Goal: Task Accomplishment & Management: Use online tool/utility

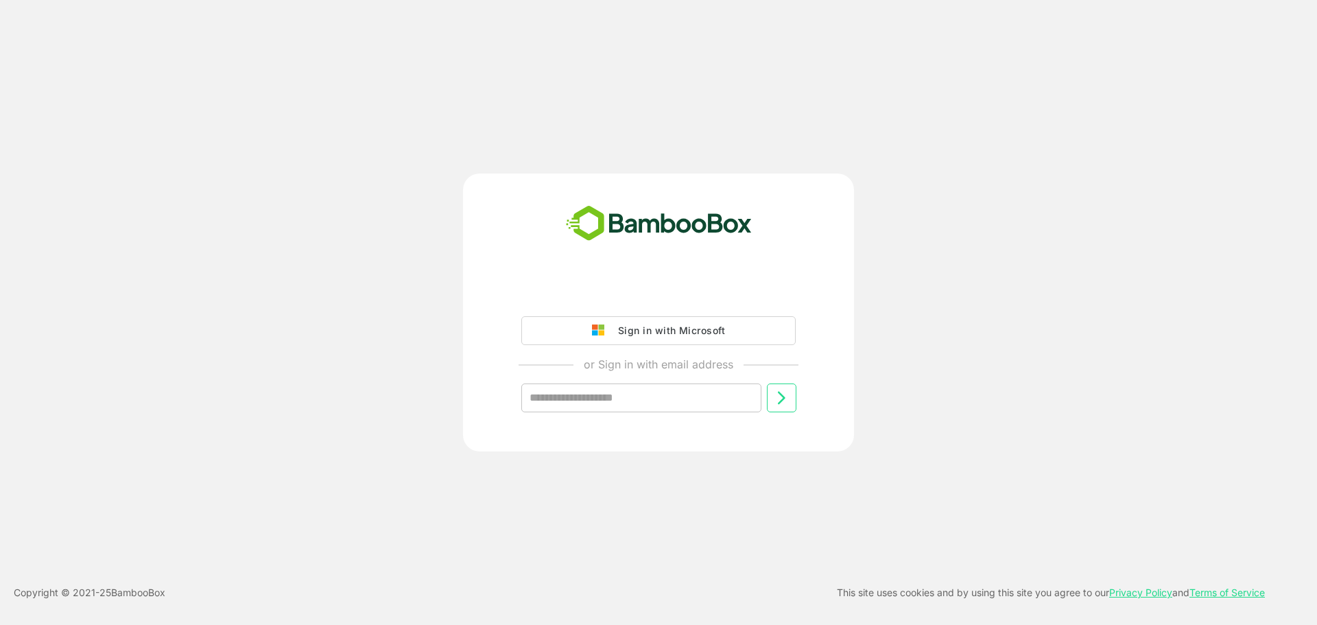
drag, startPoint x: 677, startPoint y: 328, endPoint x: 699, endPoint y: 311, distance: 27.8
click at [677, 328] on div "Sign in with Microsoft" at bounding box center [668, 331] width 114 height 18
click at [675, 331] on div "Sign in with Microsoft" at bounding box center [668, 331] width 114 height 18
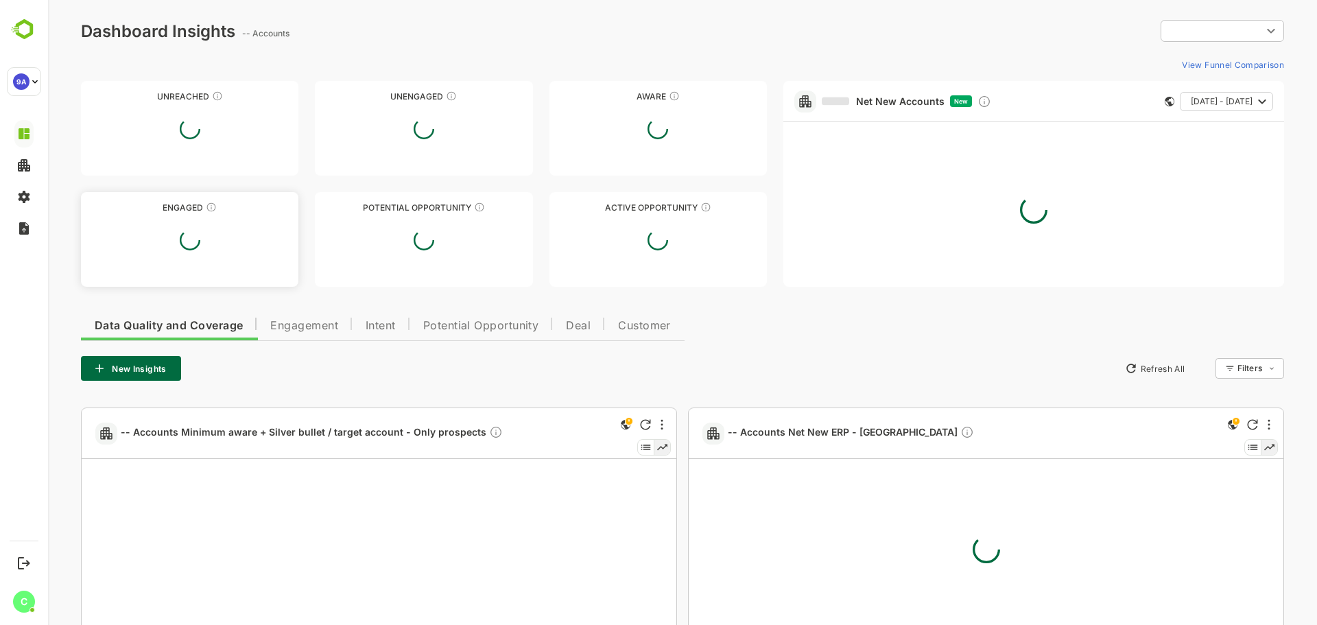
type input "**********"
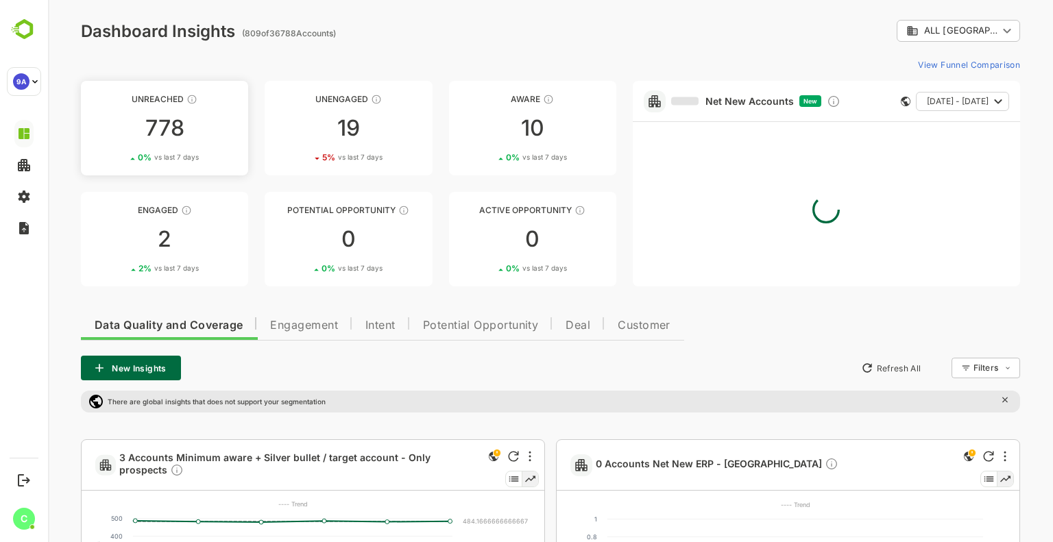
click at [206, 143] on link "Unreached 778 0 % vs last 7 days" at bounding box center [164, 128] width 167 height 95
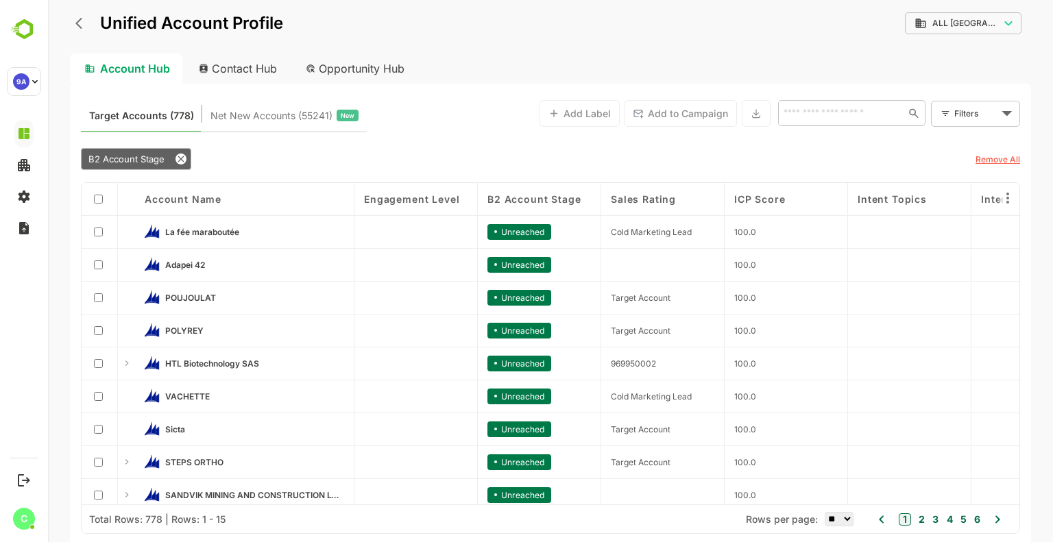
click at [271, 124] on span "Net New Accounts ( 55241 )" at bounding box center [272, 116] width 122 height 18
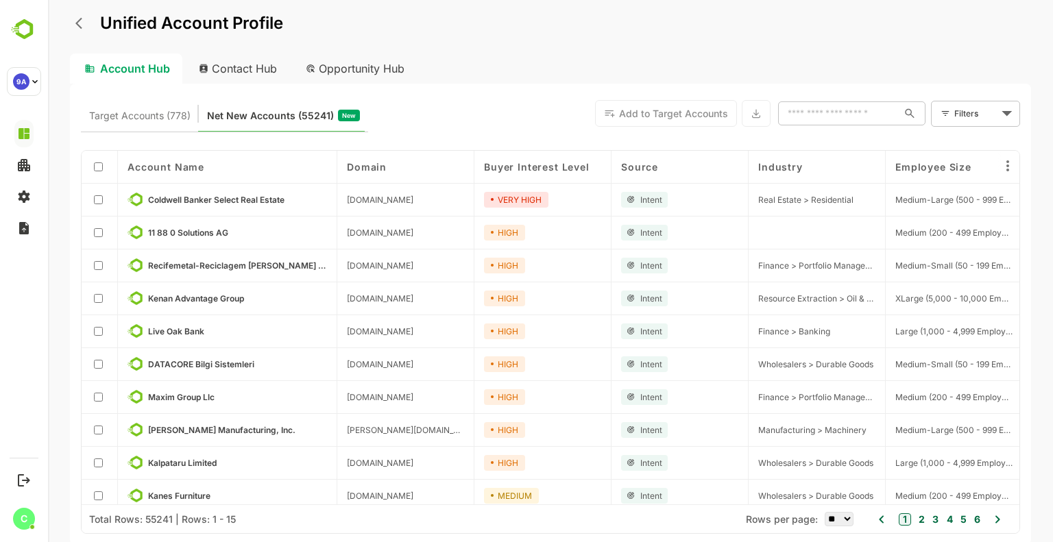
click at [979, 118] on body "Unified Account Profile Account Hub Contact Hub Opportunity Hub Target Accounts…" at bounding box center [550, 271] width 1005 height 542
click at [979, 145] on span "New Filter" at bounding box center [978, 144] width 41 height 16
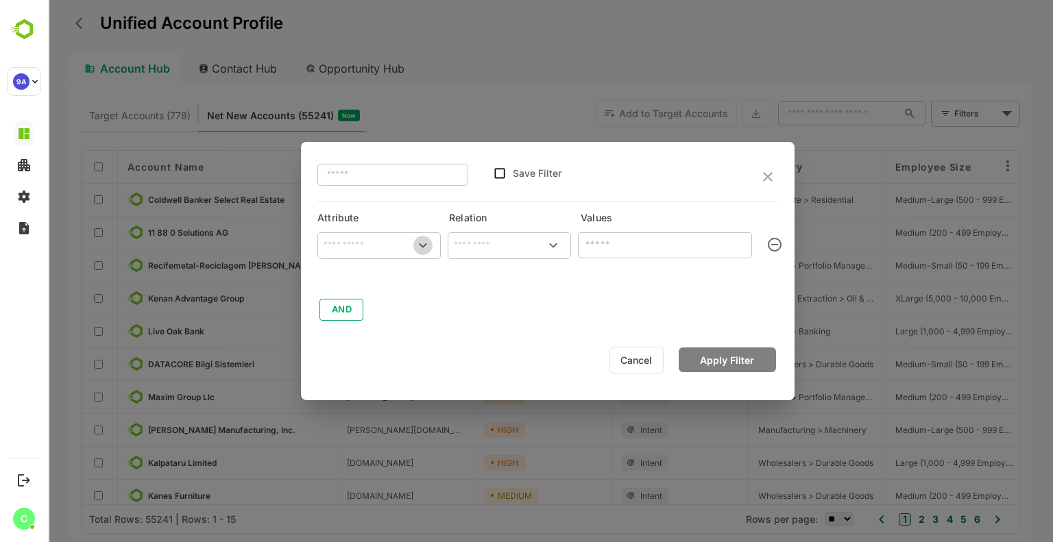
click at [417, 241] on icon "Open" at bounding box center [423, 245] width 16 height 16
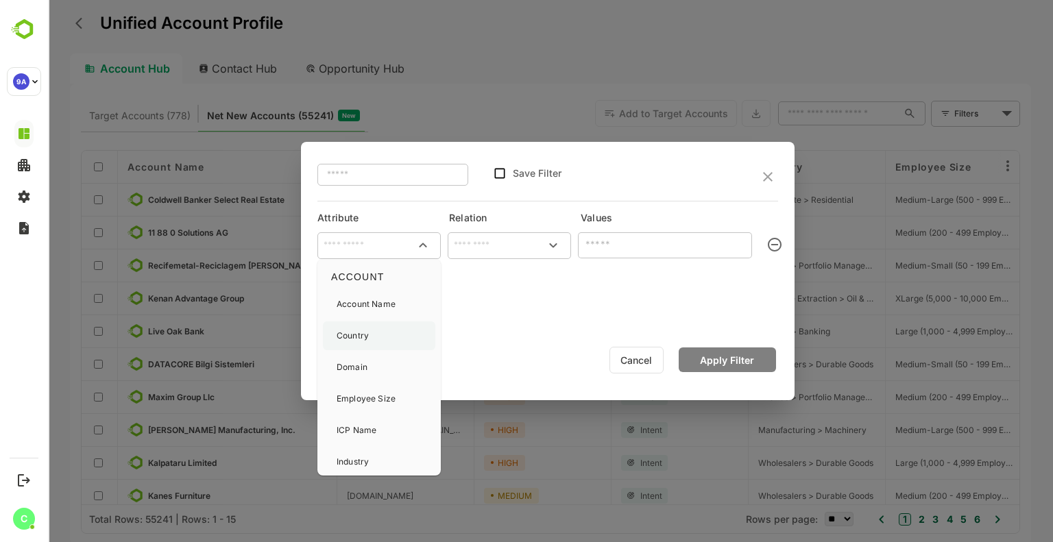
click at [379, 326] on div "Country" at bounding box center [379, 336] width 112 height 29
type input "*******"
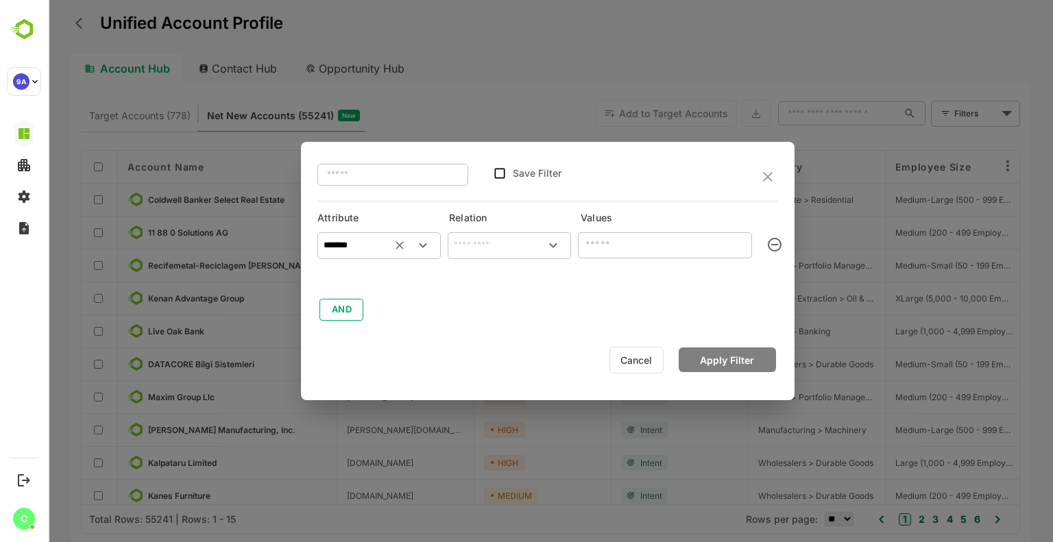
click at [510, 242] on input "text" at bounding box center [510, 245] width 118 height 21
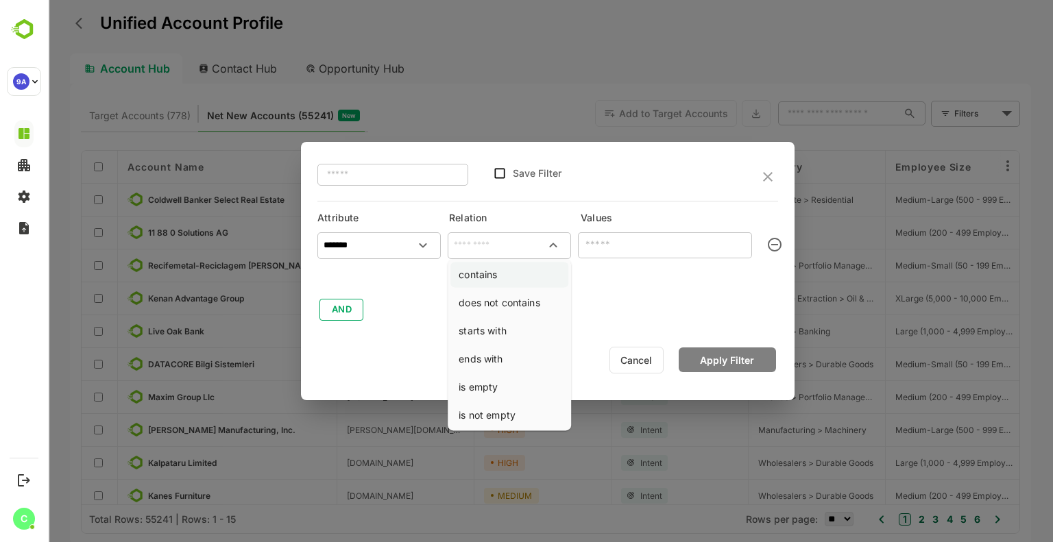
click at [512, 274] on li "contains" at bounding box center [510, 274] width 118 height 25
type input "********"
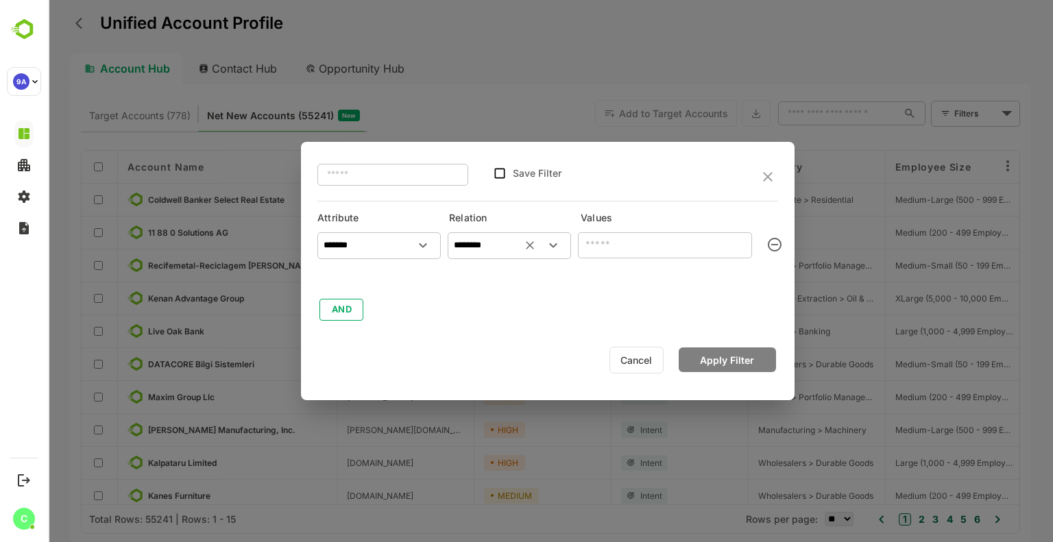
click at [644, 241] on input "text" at bounding box center [665, 245] width 174 height 27
type input "*"
click at [526, 247] on icon "Clear" at bounding box center [530, 246] width 14 height 14
type input "**"
click at [533, 249] on input "text" at bounding box center [510, 245] width 118 height 21
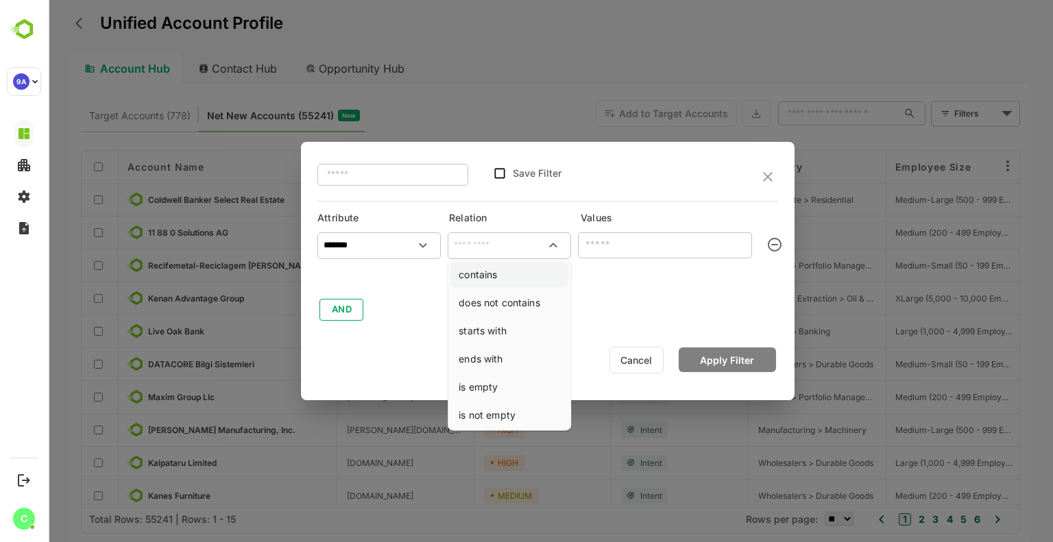
click at [507, 278] on li "contains" at bounding box center [510, 274] width 118 height 25
type input "********"
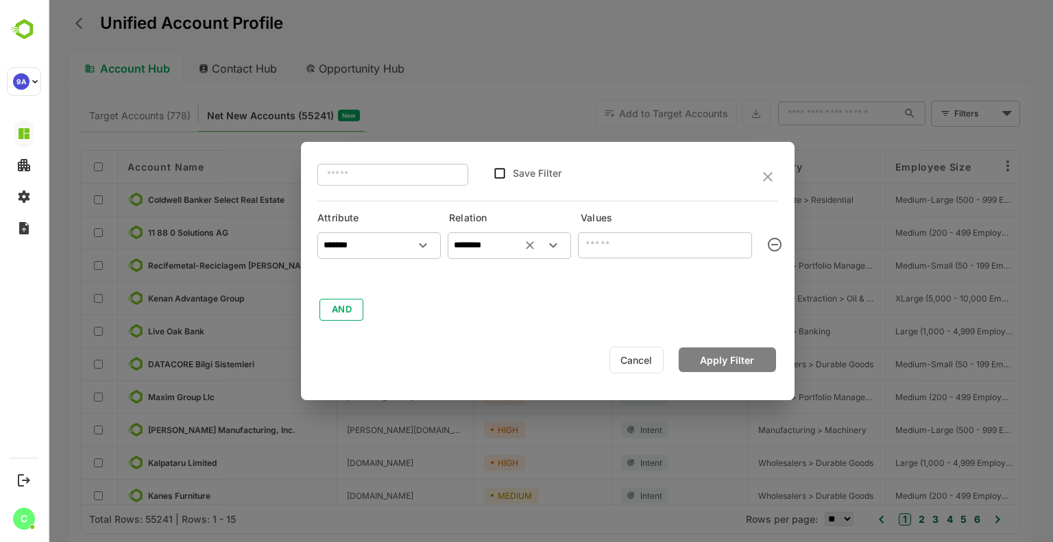
click at [613, 249] on input "text" at bounding box center [665, 245] width 174 height 27
type input "**"
click at [357, 306] on button "AND" at bounding box center [342, 310] width 44 height 22
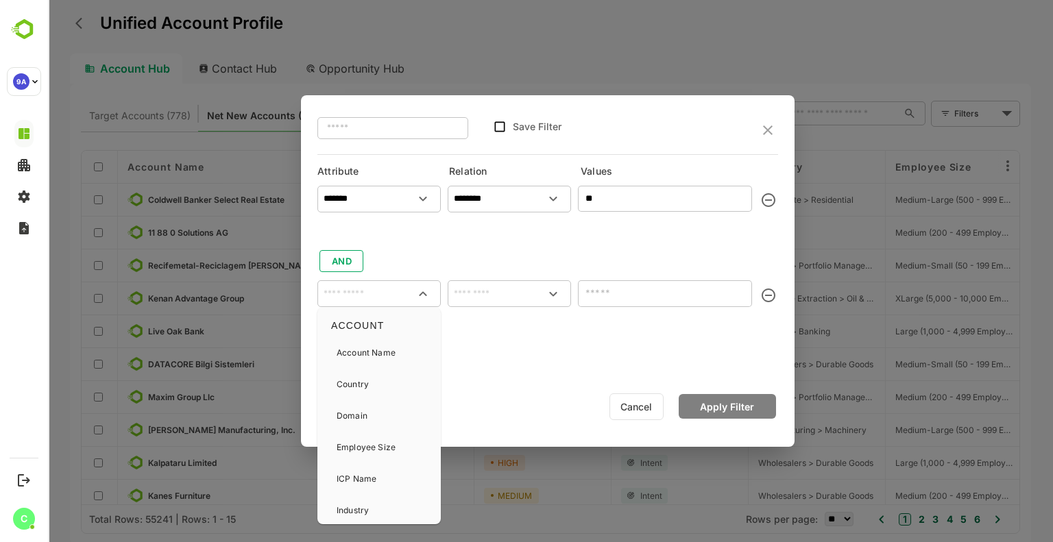
click at [377, 290] on input "text" at bounding box center [379, 294] width 118 height 21
click at [373, 508] on div "Industry" at bounding box center [379, 511] width 112 height 29
type input "********"
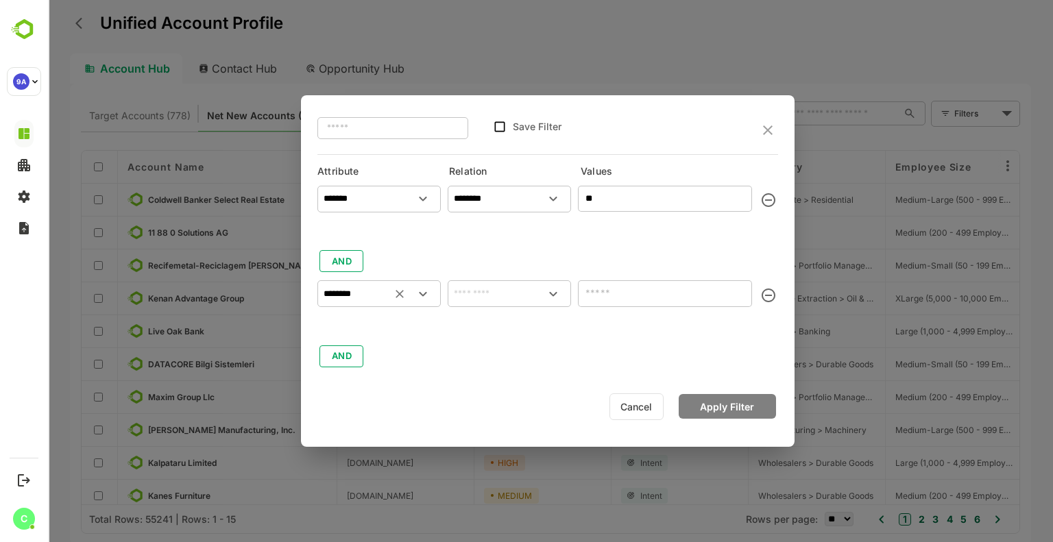
click at [521, 296] on input "text" at bounding box center [510, 294] width 118 height 21
click at [397, 299] on icon "Clear" at bounding box center [400, 294] width 14 height 14
click at [770, 293] on icon "delete" at bounding box center [769, 295] width 16 height 16
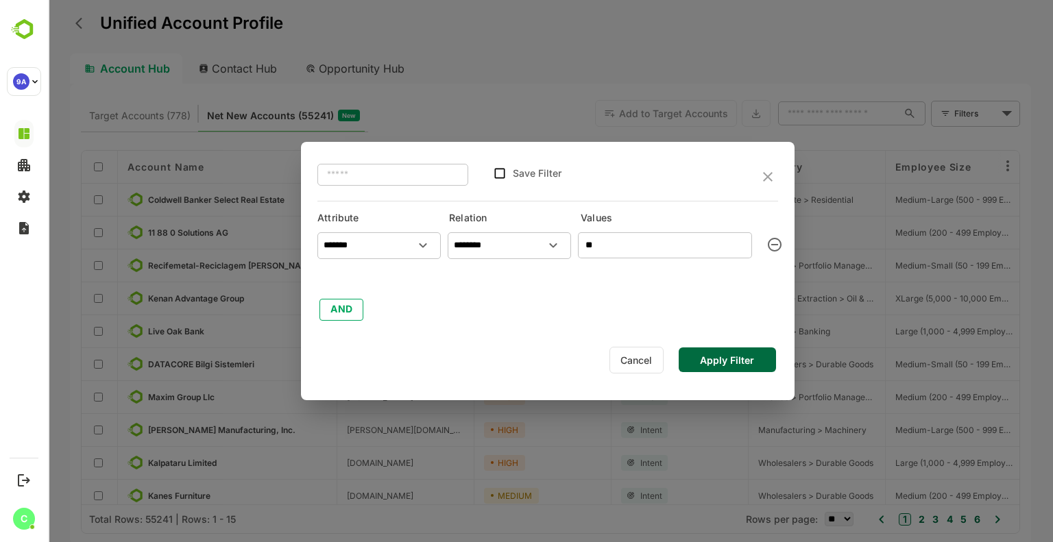
click at [737, 364] on button "Apply Filter" at bounding box center [727, 360] width 97 height 25
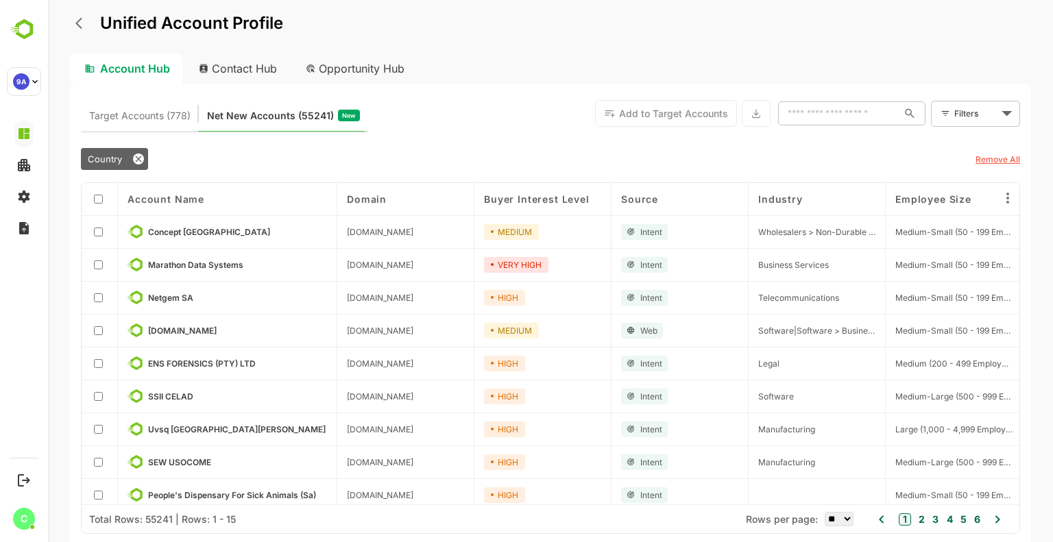
click at [344, 505] on div "Total Rows: 55241 | Rows: 1 - 15 Rows per page: ** ** ** *** *** **** 1 2 3 4 5…" at bounding box center [551, 519] width 938 height 29
click at [340, 507] on div "Total Rows: 55241 | Rows: 1 - 15 Rows per page: ** ** ** *** *** **** 1 2 3 4 5…" at bounding box center [551, 519] width 938 height 29
click at [248, 500] on body "Unified Account Profile Account Hub Contact Hub Opportunity Hub Target Accounts…" at bounding box center [550, 271] width 1005 height 542
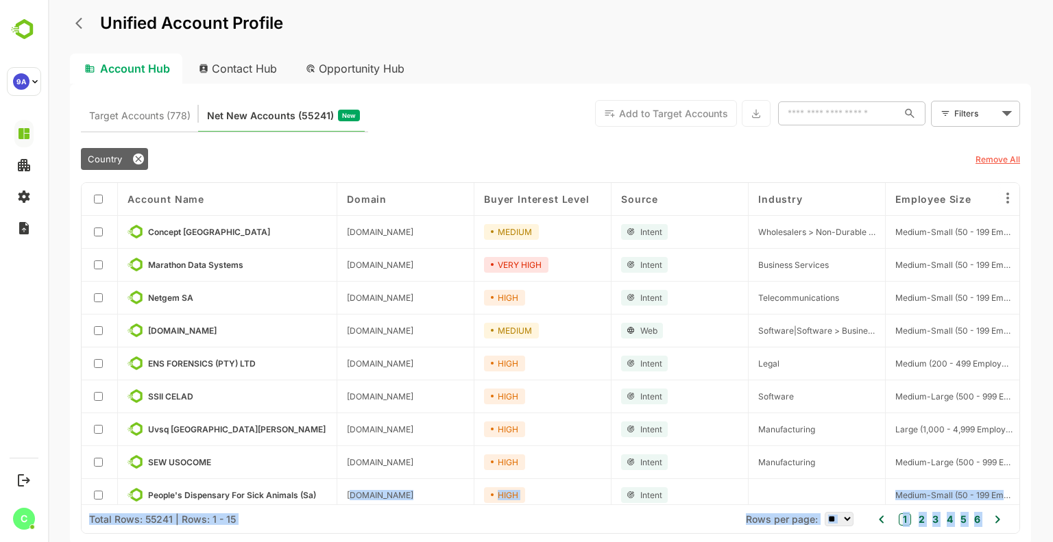
drag, startPoint x: 248, startPoint y: 503, endPoint x: 350, endPoint y: 504, distance: 102.9
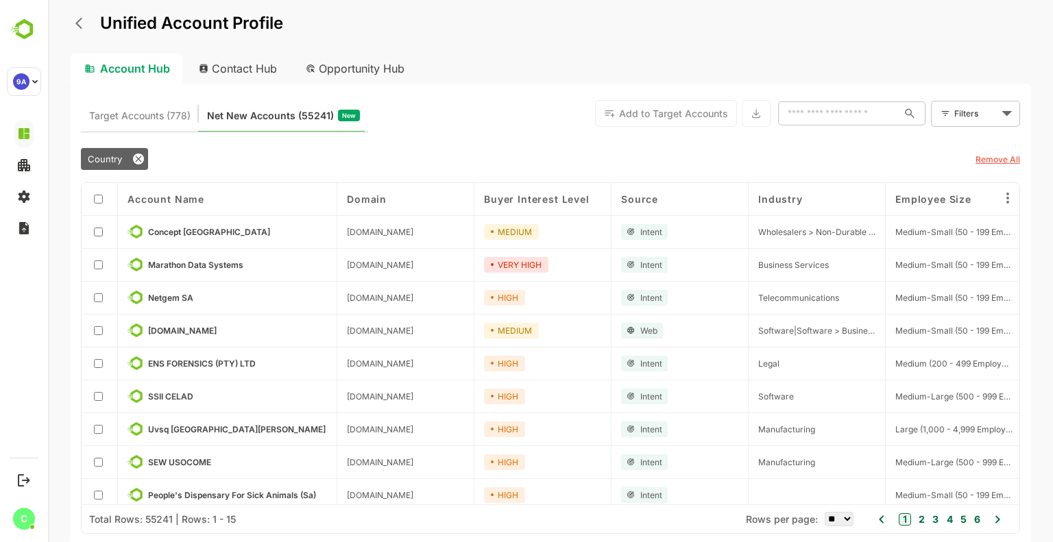
click at [509, 152] on div "Country" at bounding box center [513, 159] width 864 height 22
click at [219, 521] on div "Total Rows: 55241 | Rows: 1 - 15" at bounding box center [162, 520] width 147 height 12
click at [146, 523] on div "Total Rows: 55241 | Rows: 1 - 15" at bounding box center [162, 520] width 147 height 12
click at [1004, 159] on u "Remove All" at bounding box center [998, 159] width 45 height 10
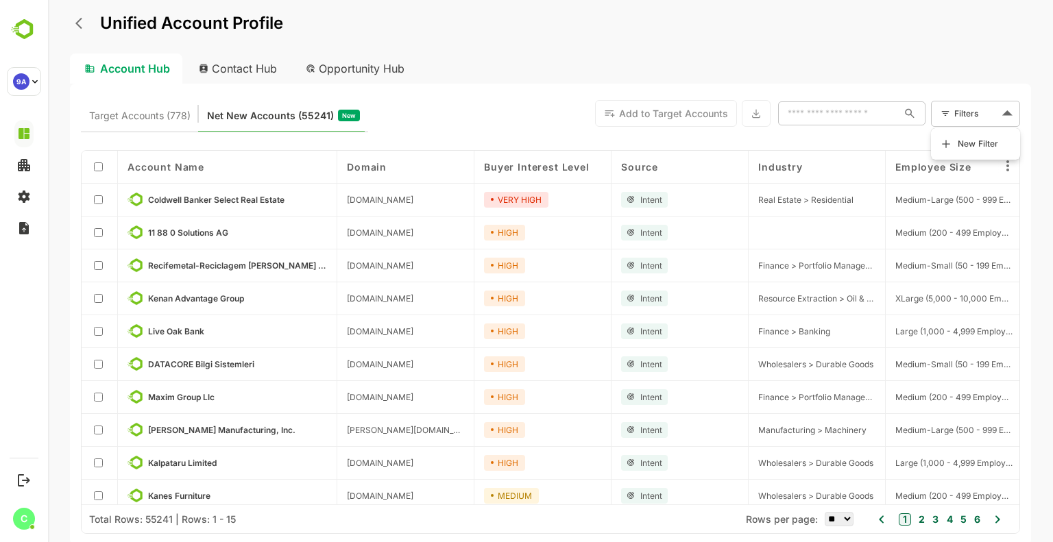
click at [974, 114] on body "Unified Account Profile Account Hub Contact Hub Opportunity Hub Target Accounts…" at bounding box center [550, 271] width 1005 height 542
click at [960, 153] on li "New Filter" at bounding box center [976, 144] width 82 height 25
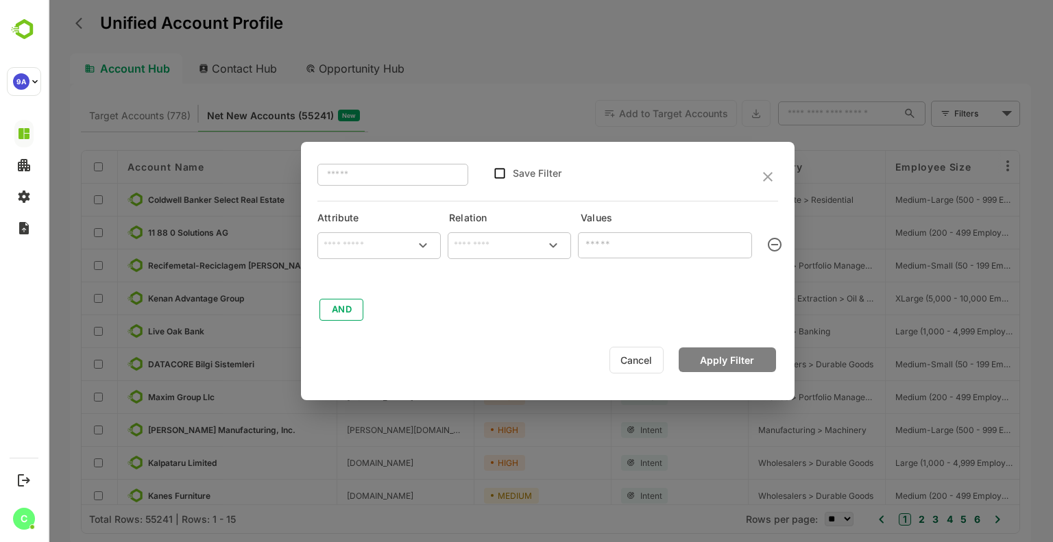
click at [390, 246] on input "text" at bounding box center [379, 245] width 118 height 21
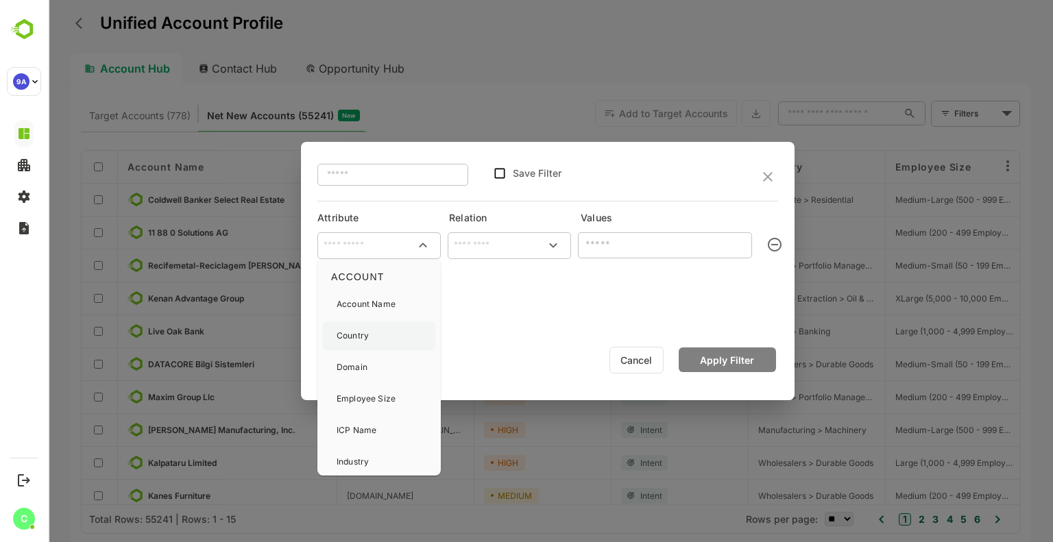
click at [372, 329] on div "Country" at bounding box center [379, 336] width 112 height 29
type input "*******"
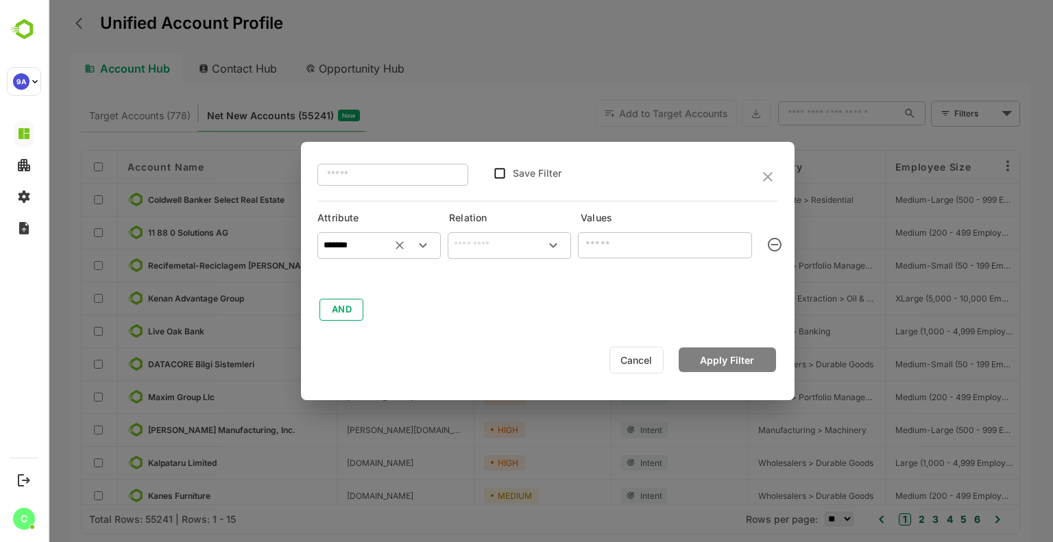
click at [482, 257] on div "​" at bounding box center [509, 245] width 123 height 27
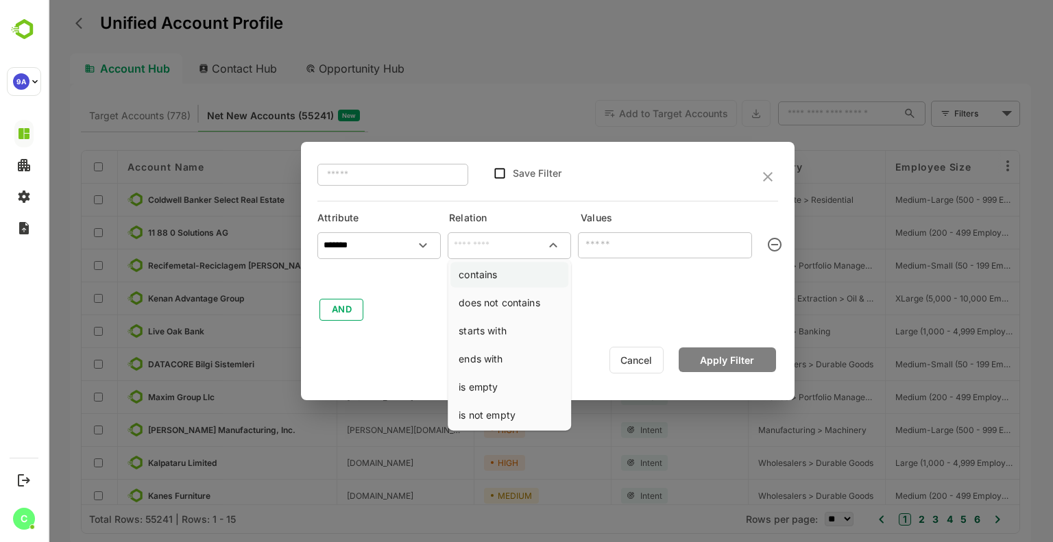
click at [482, 270] on li "contains" at bounding box center [510, 274] width 118 height 25
type input "********"
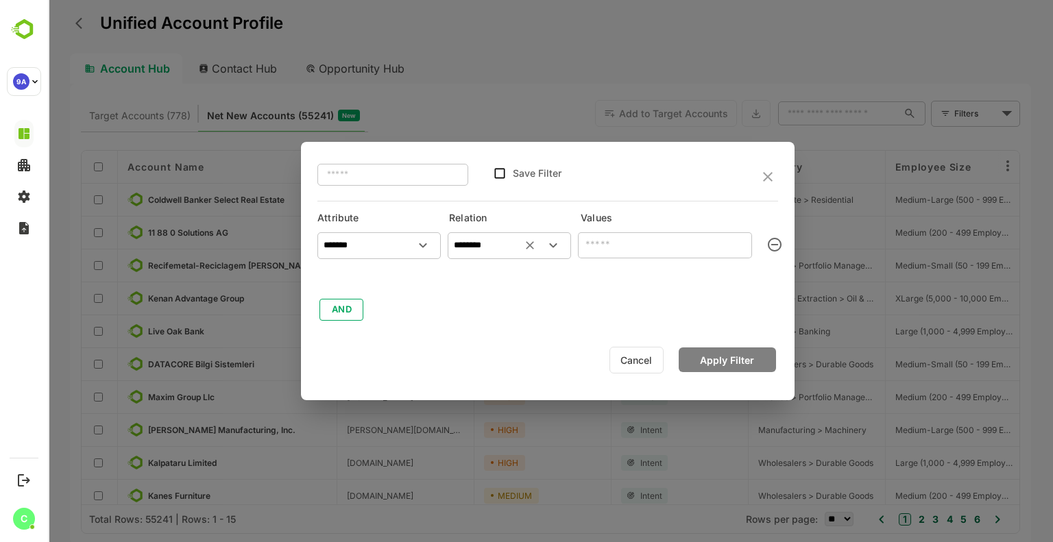
click at [690, 244] on input "text" at bounding box center [665, 245] width 174 height 27
type input "*"
type input "**********"
click at [730, 364] on button "Apply Filter" at bounding box center [727, 360] width 97 height 25
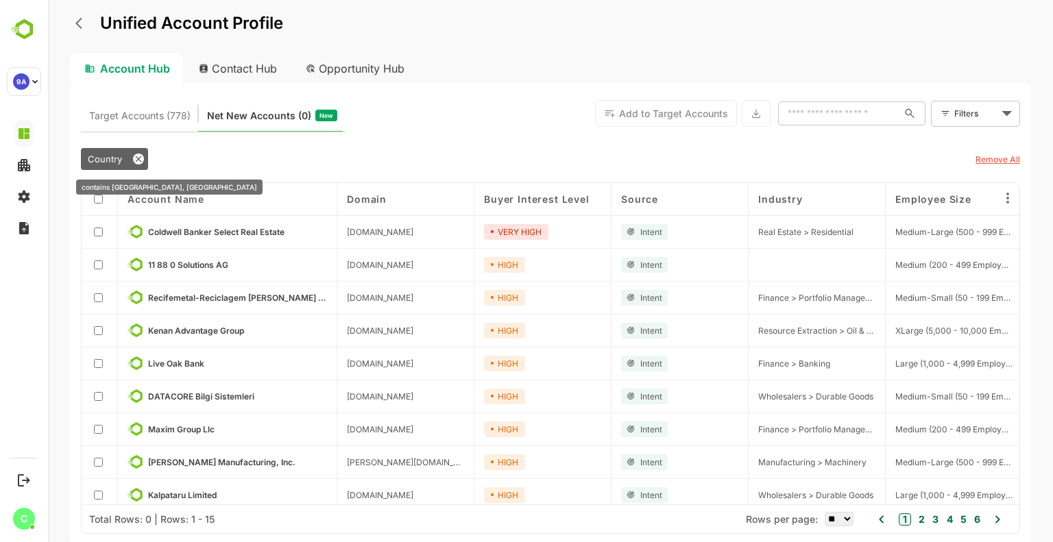
click at [134, 161] on icon at bounding box center [138, 159] width 11 height 11
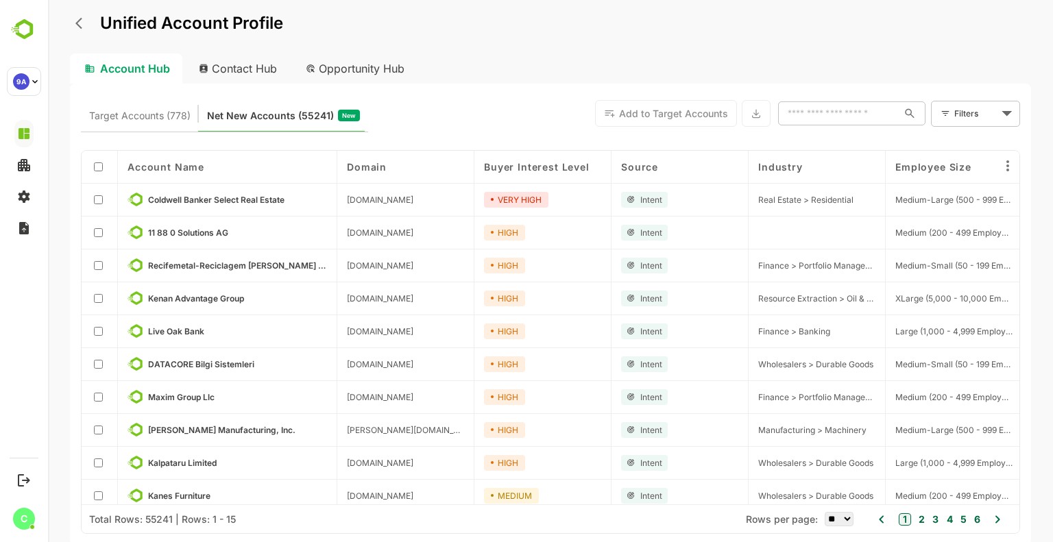
click at [952, 113] on div "Filters ​" at bounding box center [975, 114] width 89 height 26
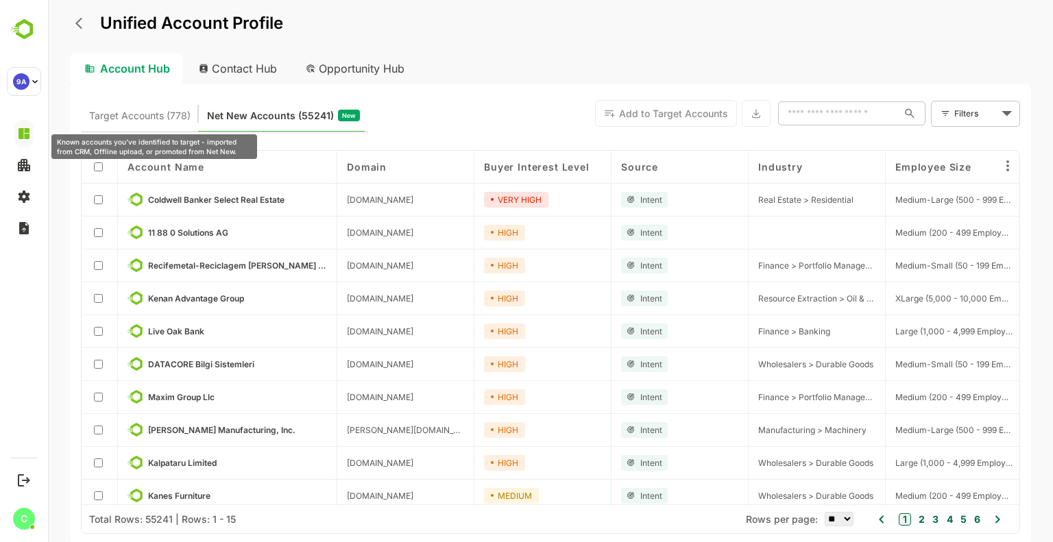
click at [132, 107] on span "Target Accounts (778)" at bounding box center [139, 116] width 101 height 18
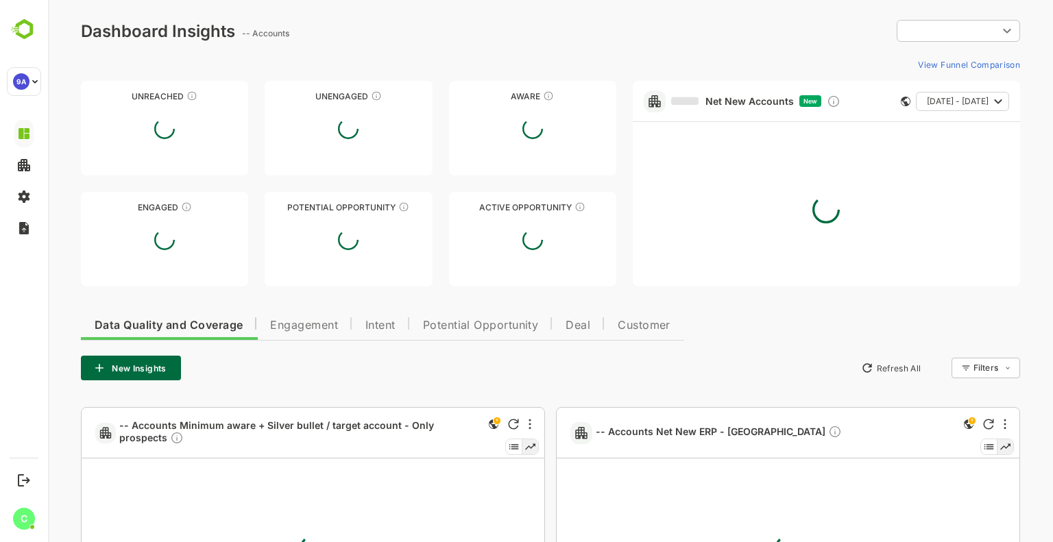
type input "**********"
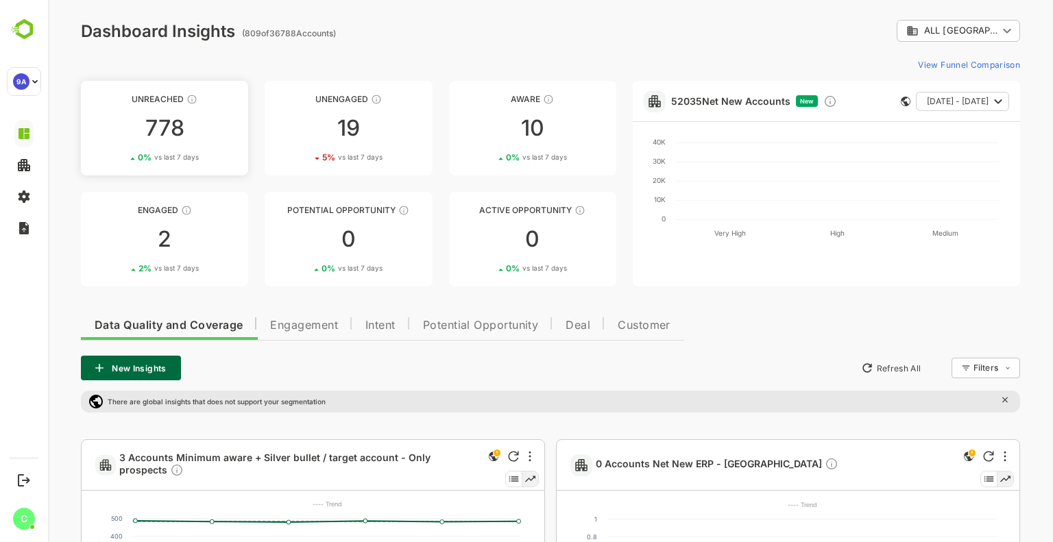
click at [167, 152] on span "vs last 7 days" at bounding box center [176, 157] width 45 height 10
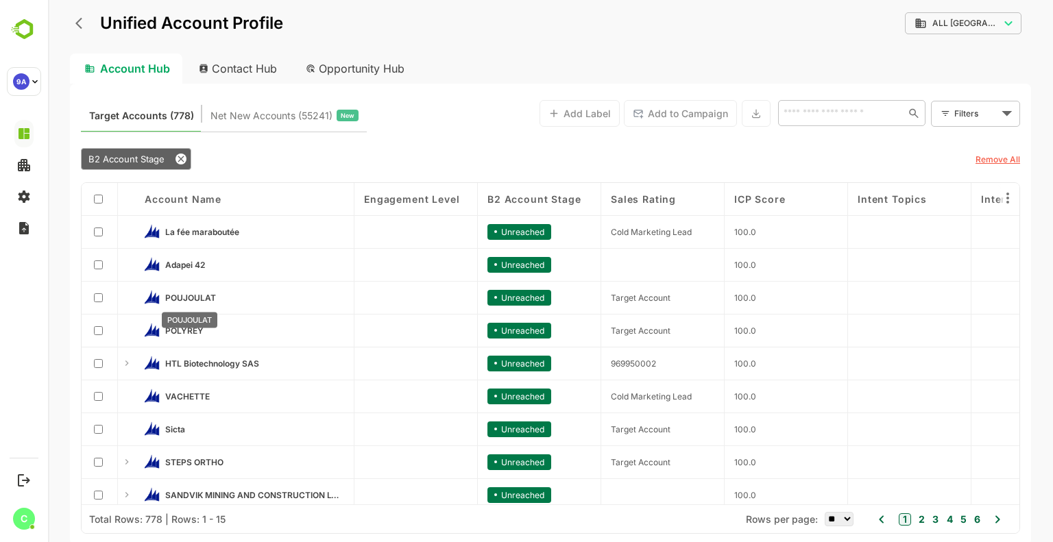
click at [203, 296] on span "POUJOULAT" at bounding box center [190, 298] width 51 height 10
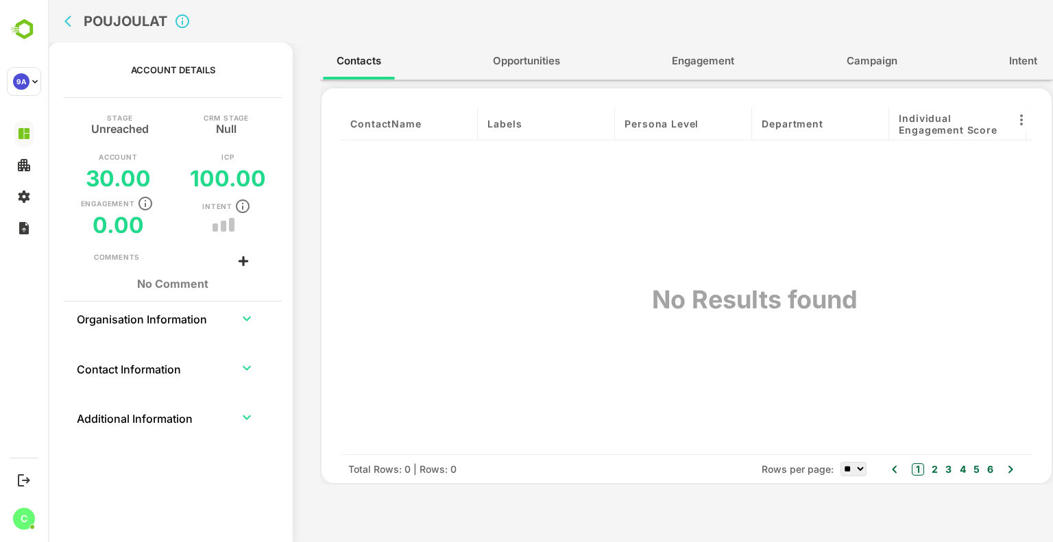
click at [494, 65] on span "Opportunities" at bounding box center [526, 61] width 67 height 18
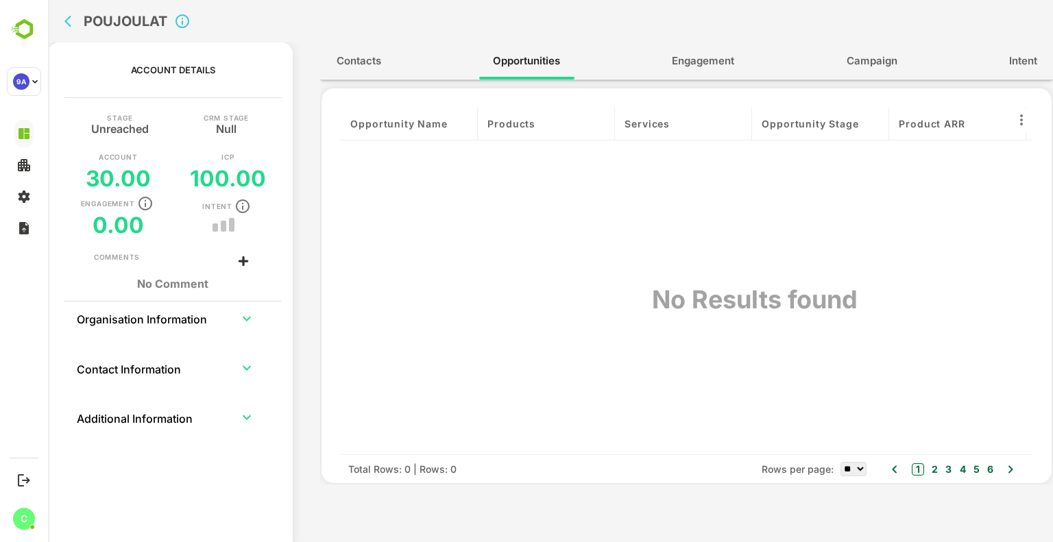
click at [724, 58] on span "Engagement" at bounding box center [703, 61] width 62 height 18
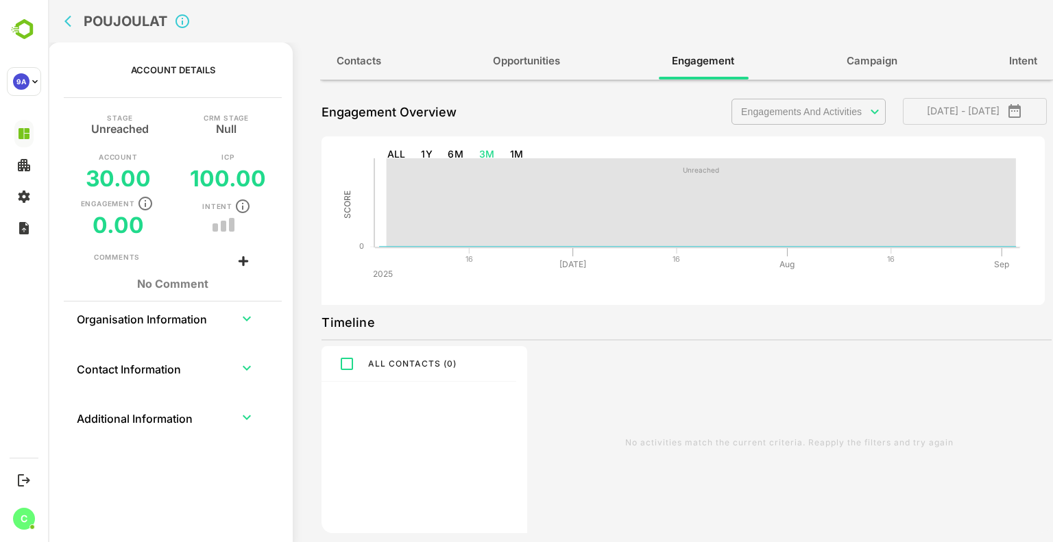
click at [367, 64] on span "Contacts" at bounding box center [359, 61] width 45 height 18
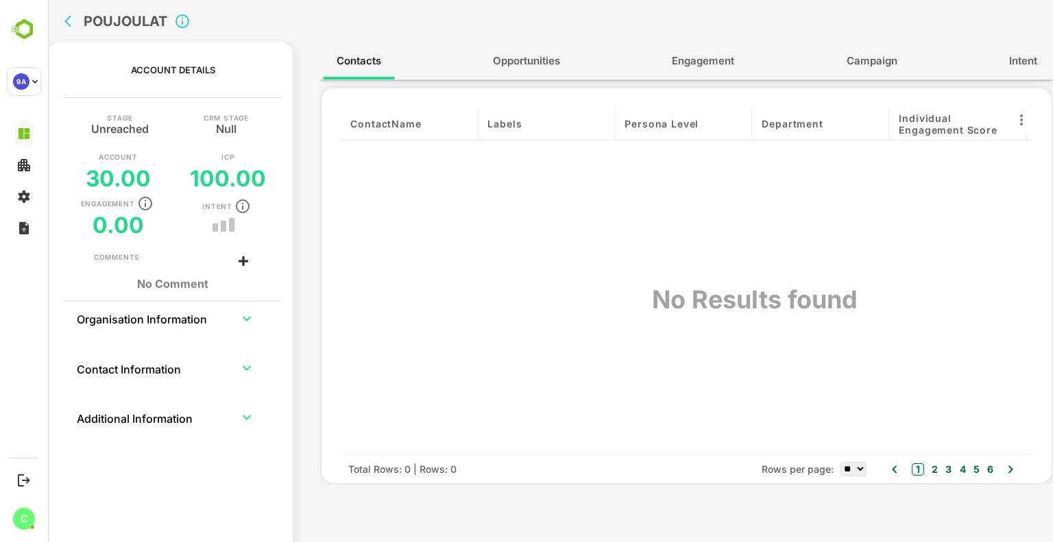
click at [398, 121] on span "contactName" at bounding box center [385, 124] width 71 height 12
click at [132, 322] on th "Organisation Information" at bounding box center [149, 318] width 147 height 33
click at [69, 25] on icon "back" at bounding box center [67, 22] width 7 height 12
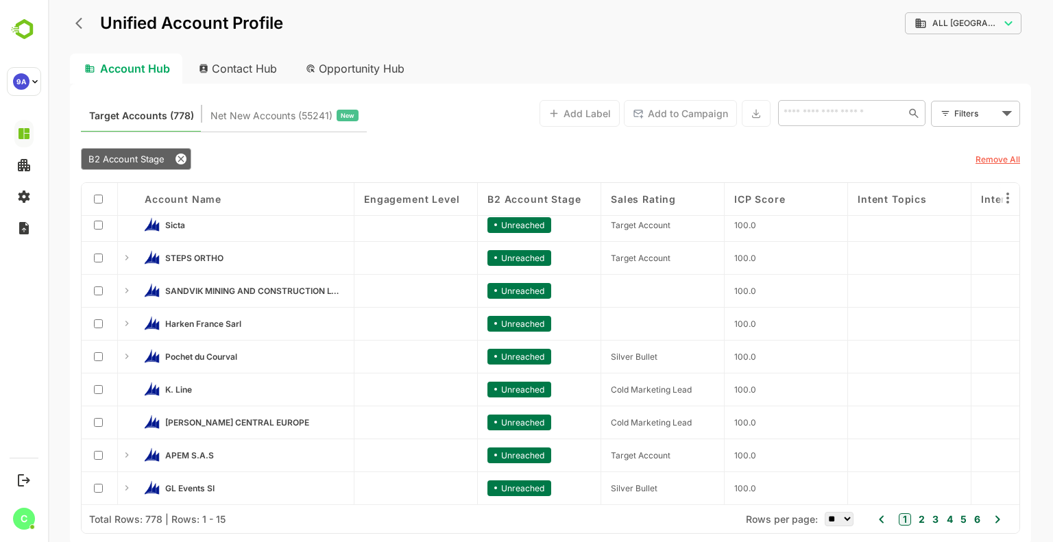
scroll to position [207, 0]
drag, startPoint x: 215, startPoint y: 501, endPoint x: 263, endPoint y: 504, distance: 48.8
click at [263, 504] on div "Account Name Engagement Level B2 Account Stage Sales Rating ICP Score Intent To…" at bounding box center [551, 344] width 938 height 322
click at [920, 518] on button "2" at bounding box center [921, 519] width 10 height 15
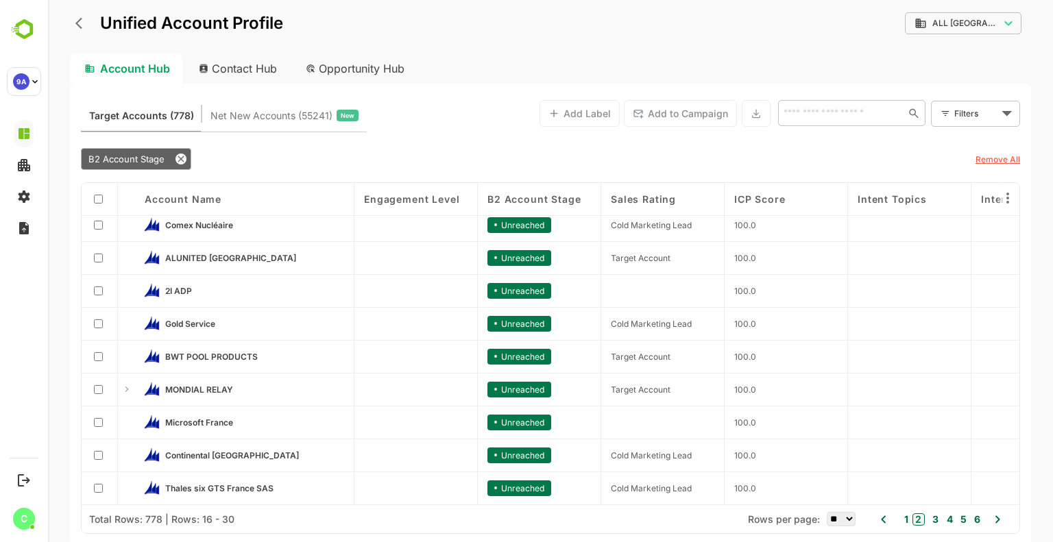
click at [941, 523] on div "1 2 3 4 5 6" at bounding box center [940, 519] width 84 height 19
click at [935, 521] on button "3" at bounding box center [934, 519] width 10 height 15
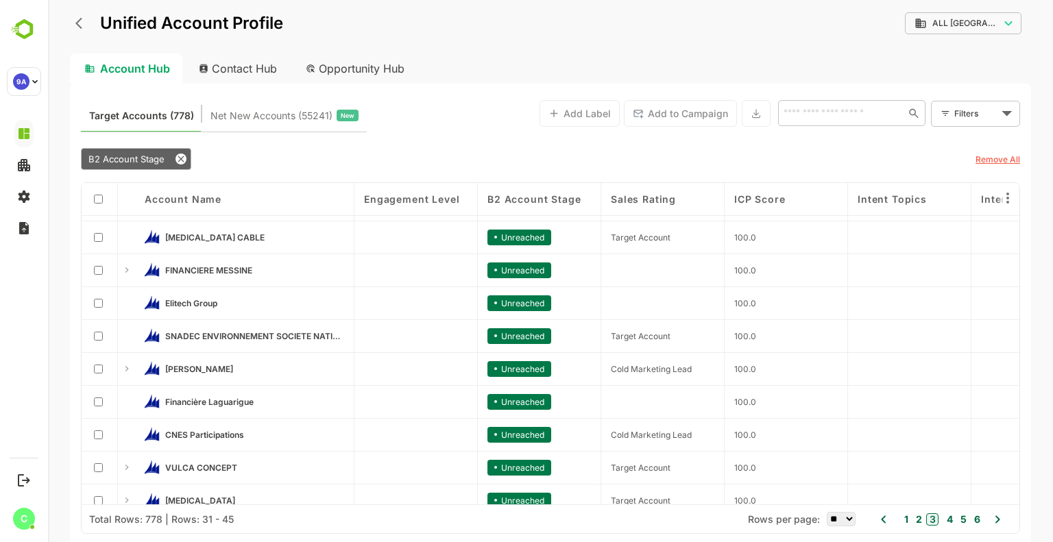
scroll to position [0, 0]
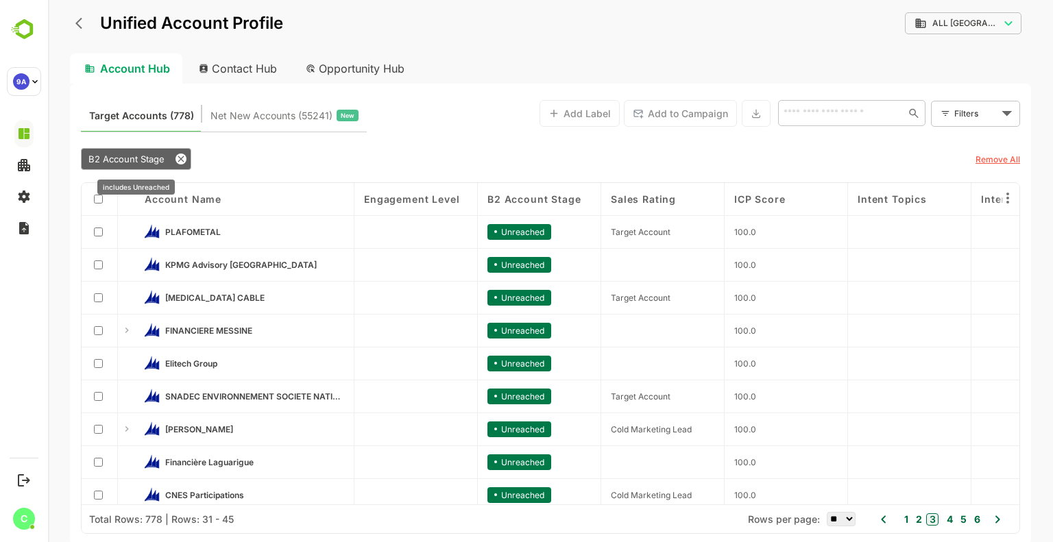
click at [179, 160] on icon at bounding box center [181, 159] width 6 height 6
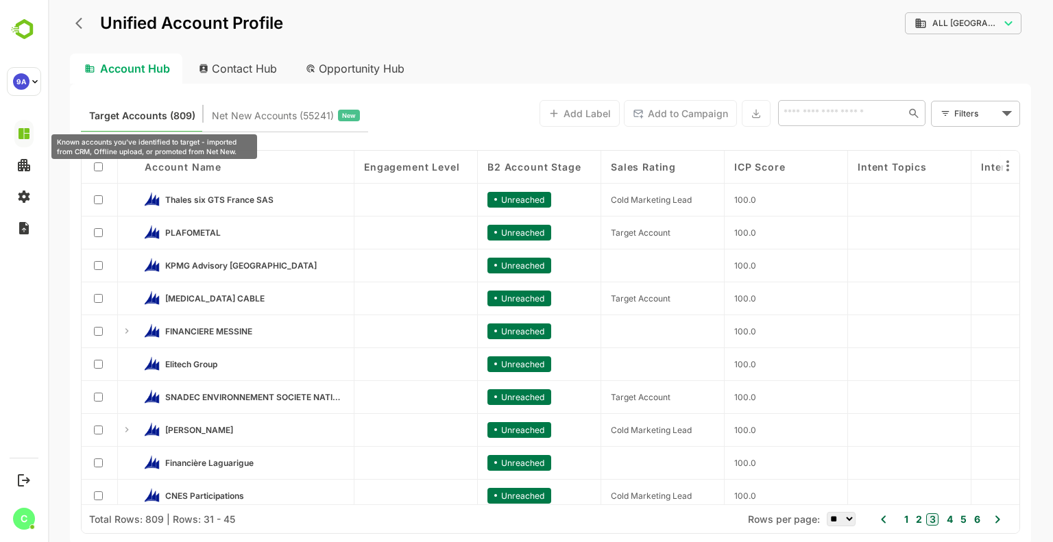
click at [126, 110] on span "Target Accounts (809)" at bounding box center [142, 116] width 106 height 18
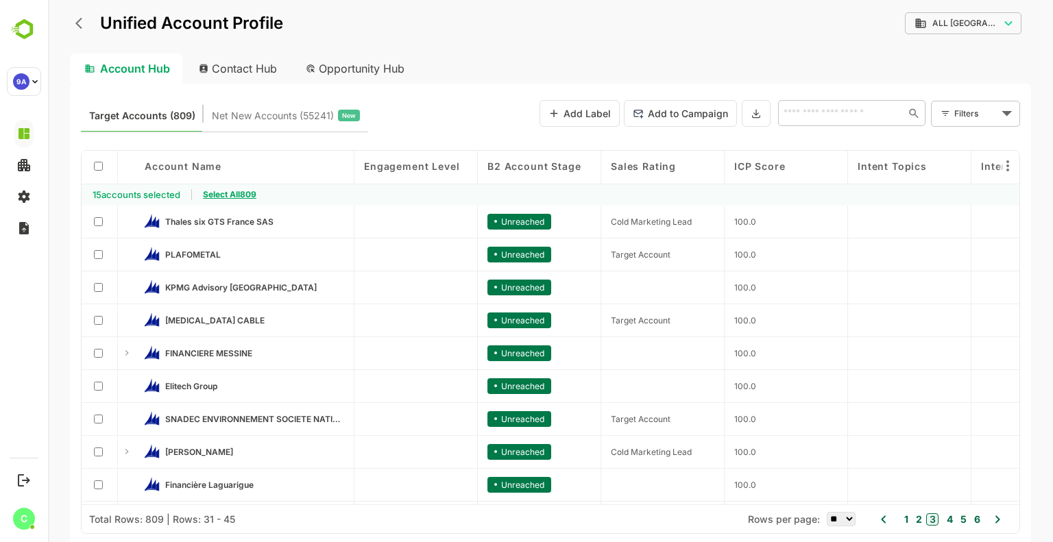
click at [217, 194] on span "Select All 809" at bounding box center [229, 194] width 53 height 10
click at [752, 113] on icon at bounding box center [756, 114] width 11 height 12
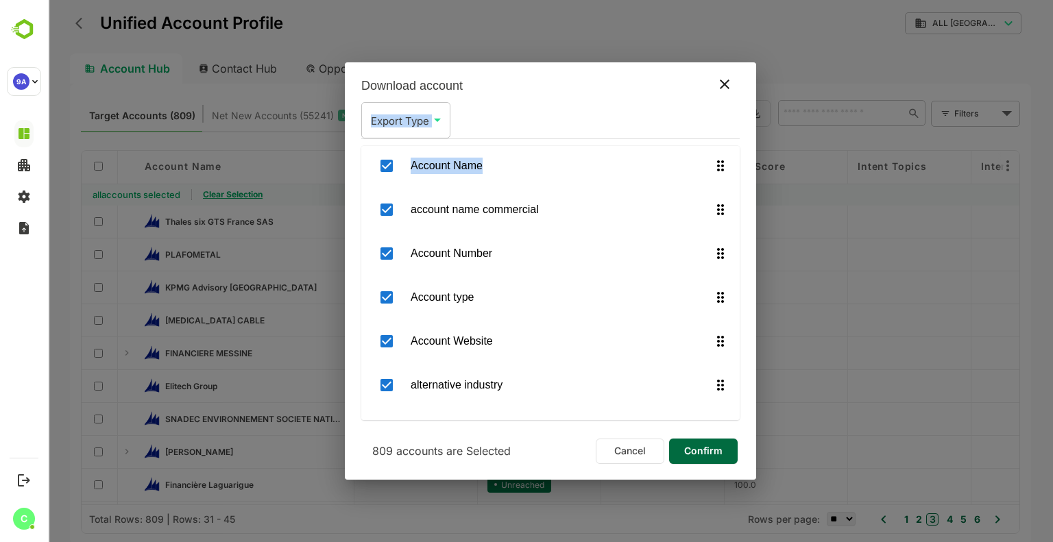
drag, startPoint x: 634, startPoint y: 84, endPoint x: 642, endPoint y: 232, distance: 147.7
click at [635, 190] on div "Download account Export Type ​ Export Type Account Name account name commercial…" at bounding box center [550, 271] width 411 height 418
click at [709, 449] on span "Confirm" at bounding box center [703, 451] width 47 height 18
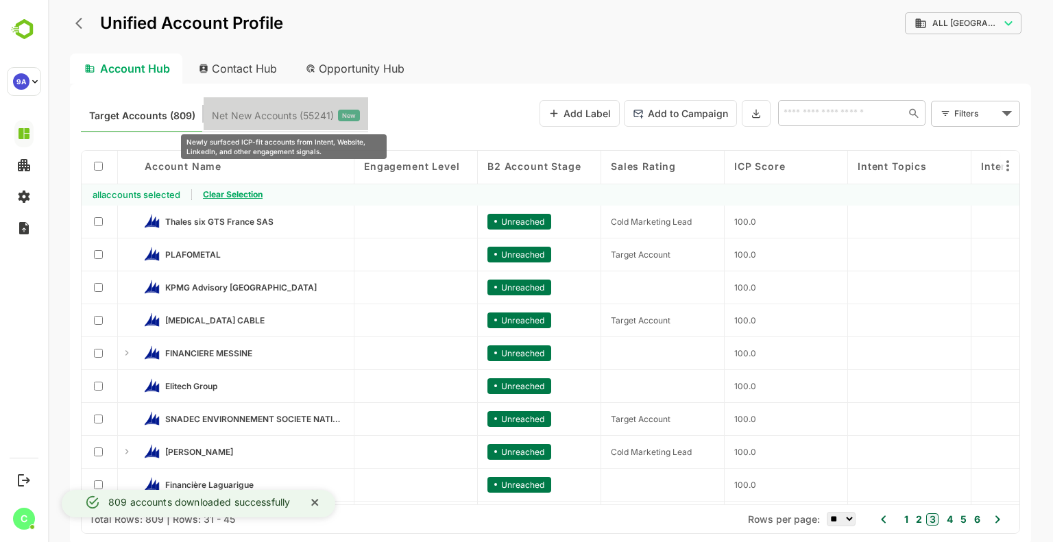
click at [235, 111] on span "Net New Accounts ( 55241 )" at bounding box center [273, 116] width 122 height 18
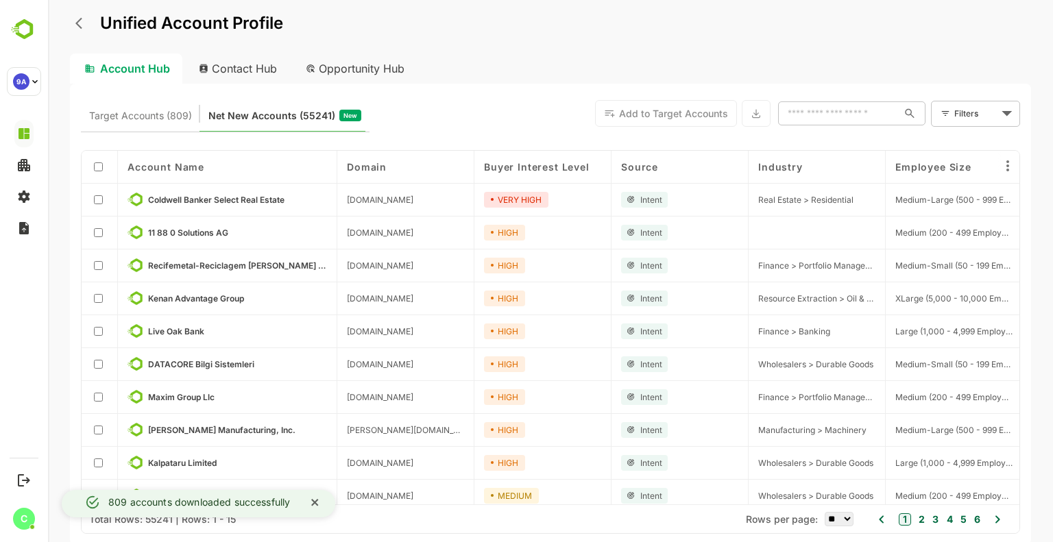
click at [978, 117] on body "Unified Account Profile Account Hub Contact Hub Opportunity Hub Target Accounts…" at bounding box center [550, 271] width 1005 height 542
click at [981, 145] on span "New Filter" at bounding box center [978, 144] width 41 height 16
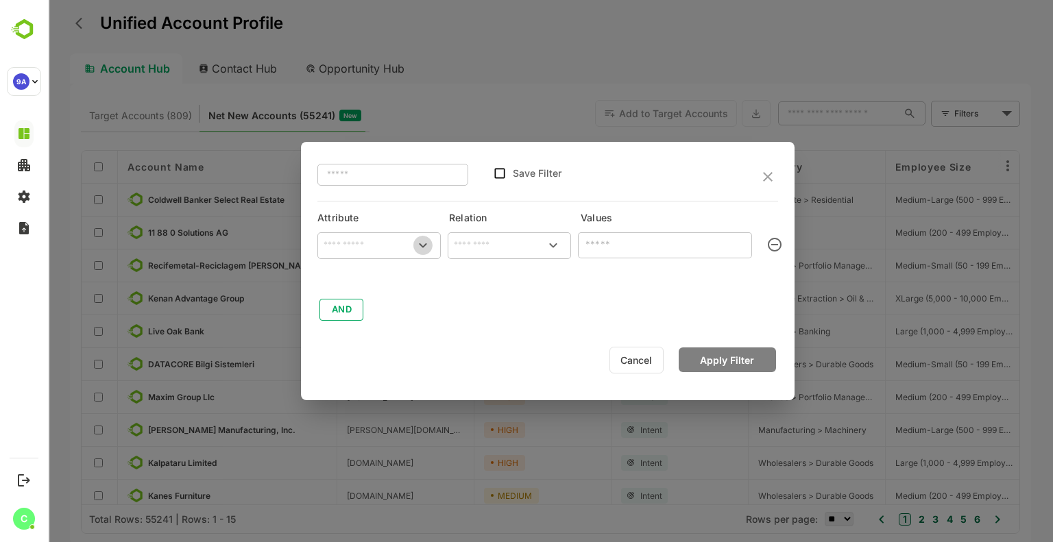
click at [422, 245] on icon "Open" at bounding box center [423, 245] width 16 height 16
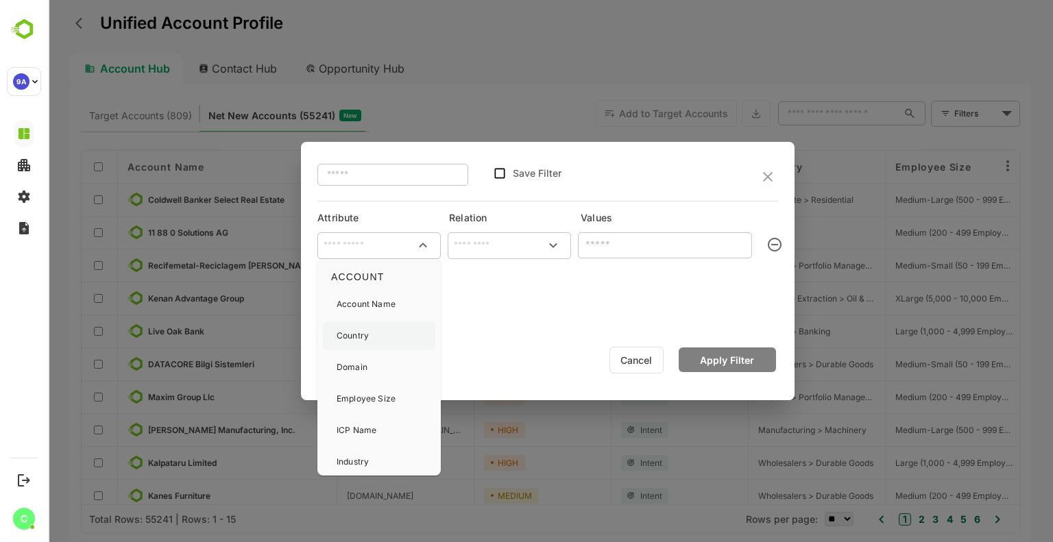
click at [381, 328] on div "Country" at bounding box center [379, 336] width 112 height 29
type input "*******"
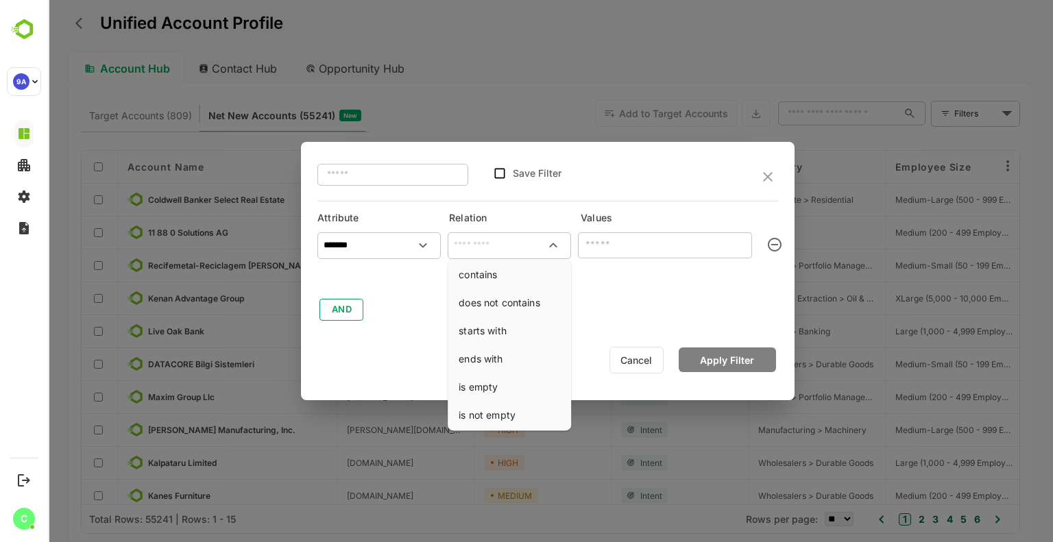
click at [523, 247] on input "text" at bounding box center [510, 245] width 118 height 21
click at [486, 285] on li "contains" at bounding box center [510, 274] width 118 height 25
type input "********"
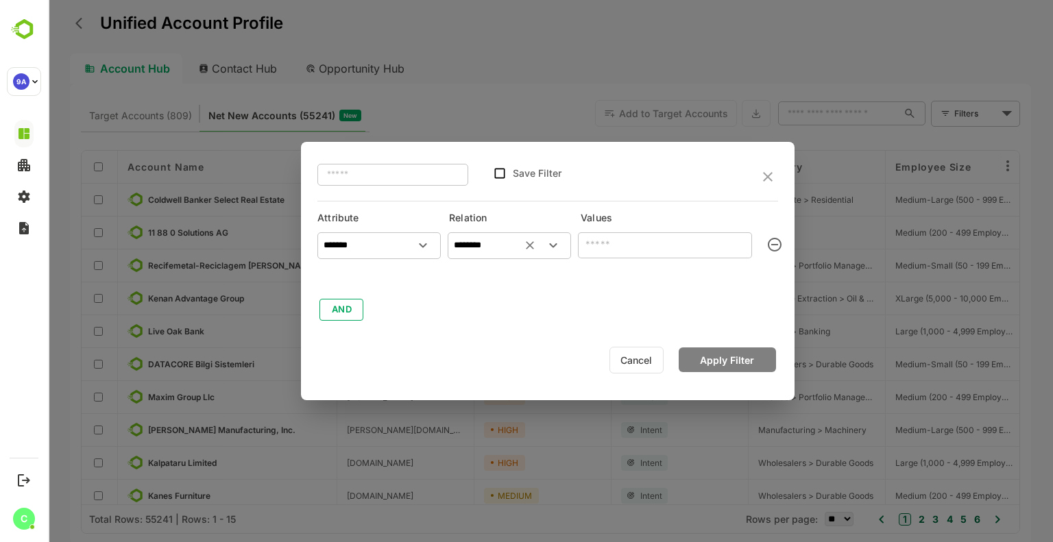
click at [634, 241] on input "text" at bounding box center [665, 245] width 174 height 27
click at [772, 173] on icon "close" at bounding box center [768, 177] width 10 height 10
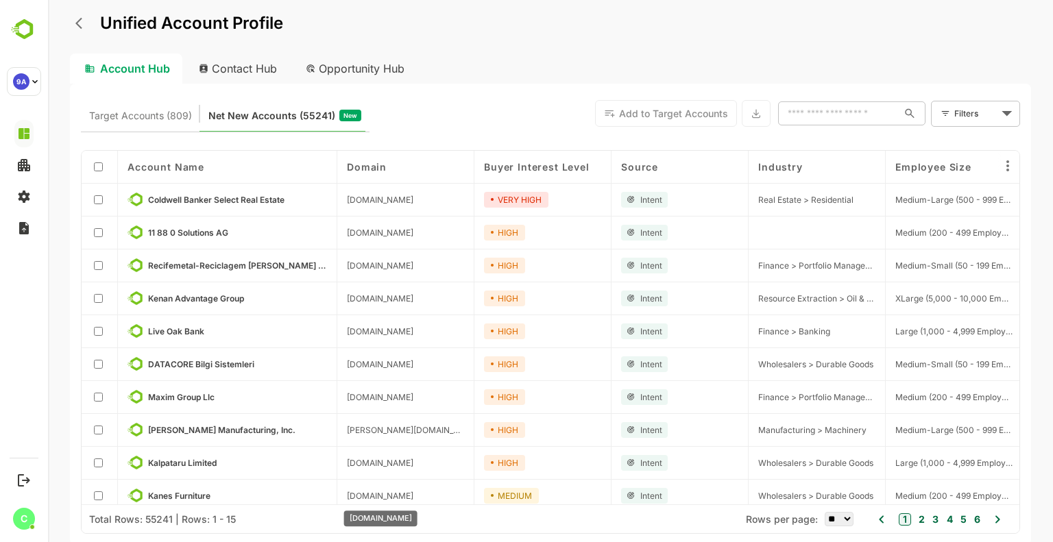
click at [385, 501] on span "[DOMAIN_NAME]" at bounding box center [380, 496] width 67 height 10
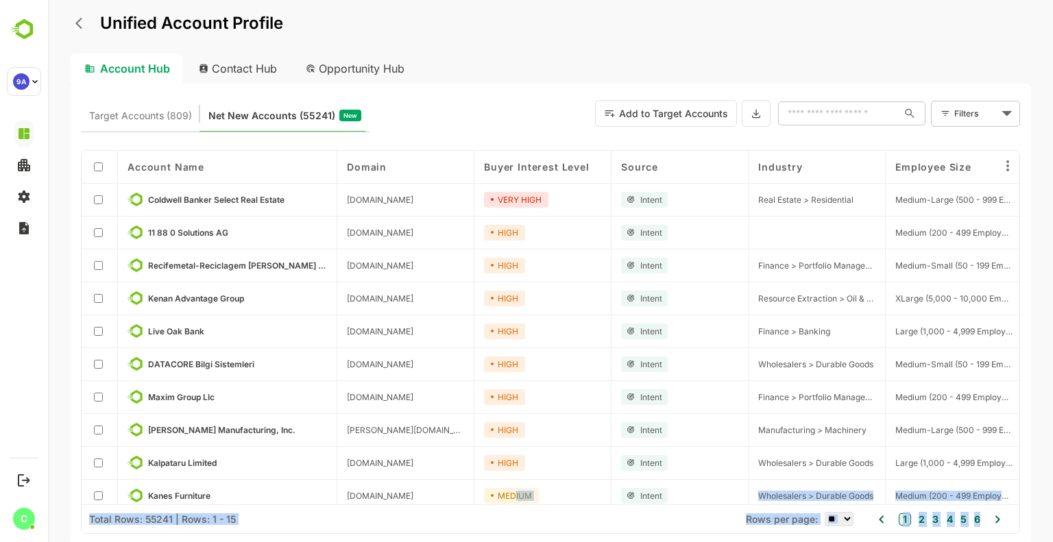
drag, startPoint x: 385, startPoint y: 505, endPoint x: 513, endPoint y: 499, distance: 128.4
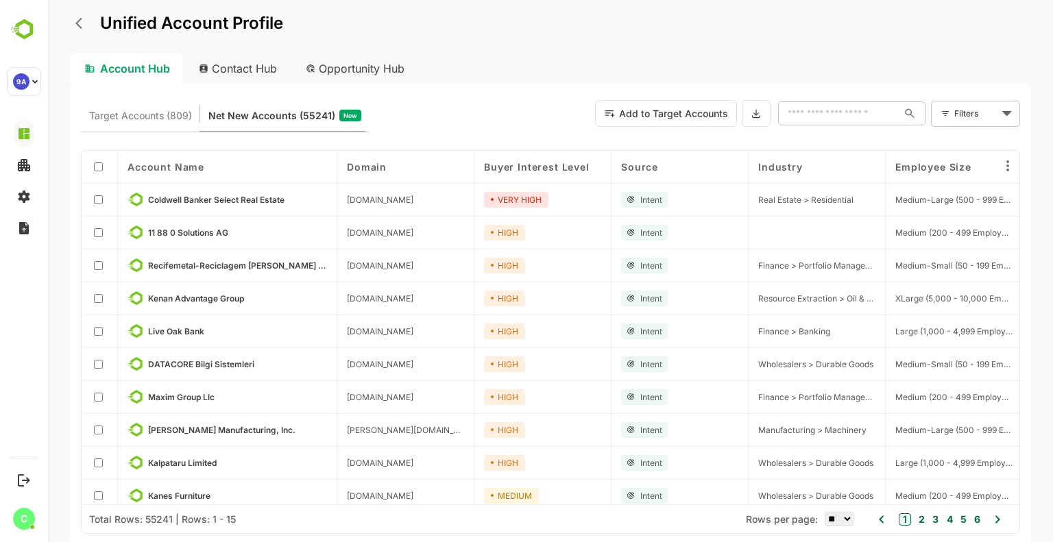
click at [537, 449] on div "HIGH" at bounding box center [543, 463] width 137 height 33
drag, startPoint x: 442, startPoint y: 505, endPoint x: 497, endPoint y: 506, distance: 54.9
click at [497, 506] on div "Total Rows: 55241 | Rows: 1 - 15 Rows per page: ** ** ** *** *** **** 1 2 3 4 5…" at bounding box center [551, 519] width 938 height 29
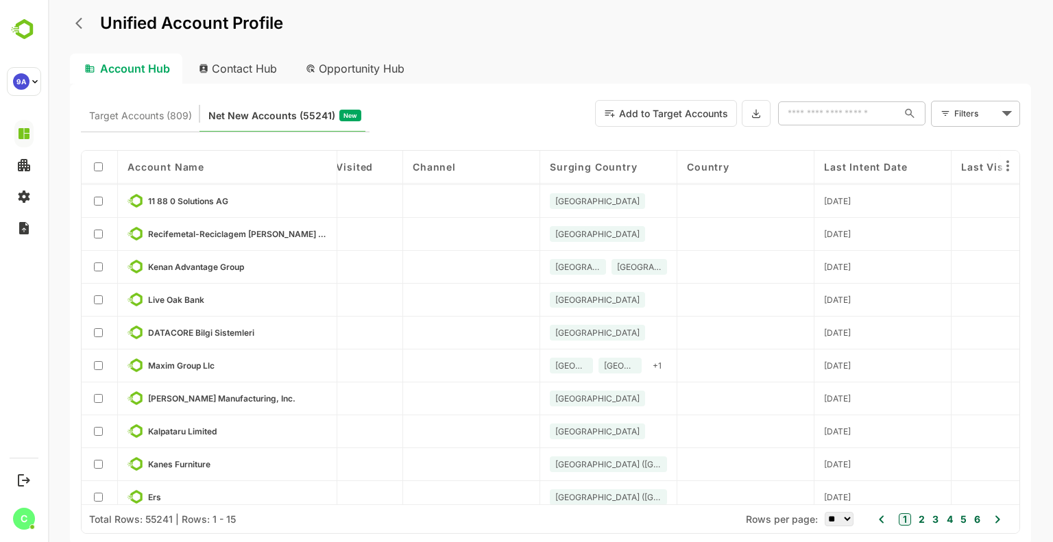
scroll to position [0, 894]
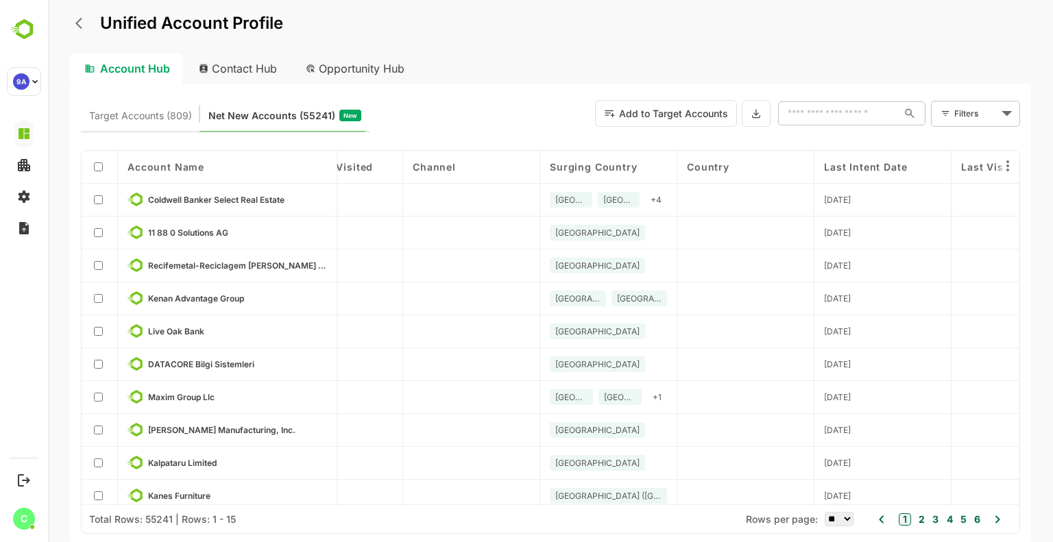
drag, startPoint x: 551, startPoint y: 505, endPoint x: 303, endPoint y: 527, distance: 249.2
click at [303, 527] on div "Total Rows: 55241 | Rows: 1 - 15 Rows per page: ** ** ** *** *** **** 1 2 3 4 5…" at bounding box center [551, 519] width 938 height 29
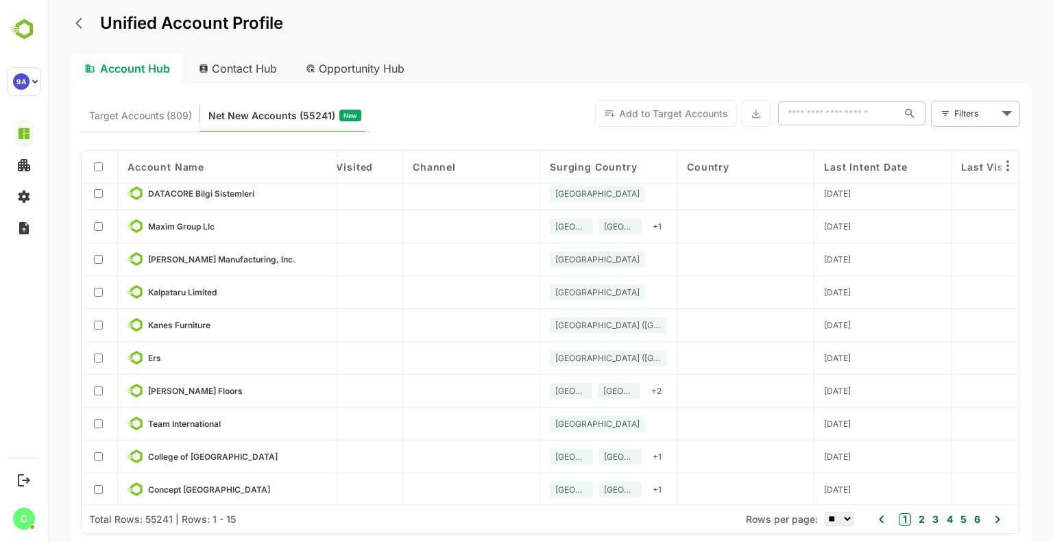
scroll to position [175, 894]
click at [949, 120] on div at bounding box center [946, 114] width 10 height 12
click at [1005, 108] on body "Unified Account Profile Account Hub Contact Hub Opportunity Hub Target Accounts…" at bounding box center [550, 271] width 1005 height 542
click at [977, 143] on span "New Filter" at bounding box center [978, 144] width 41 height 16
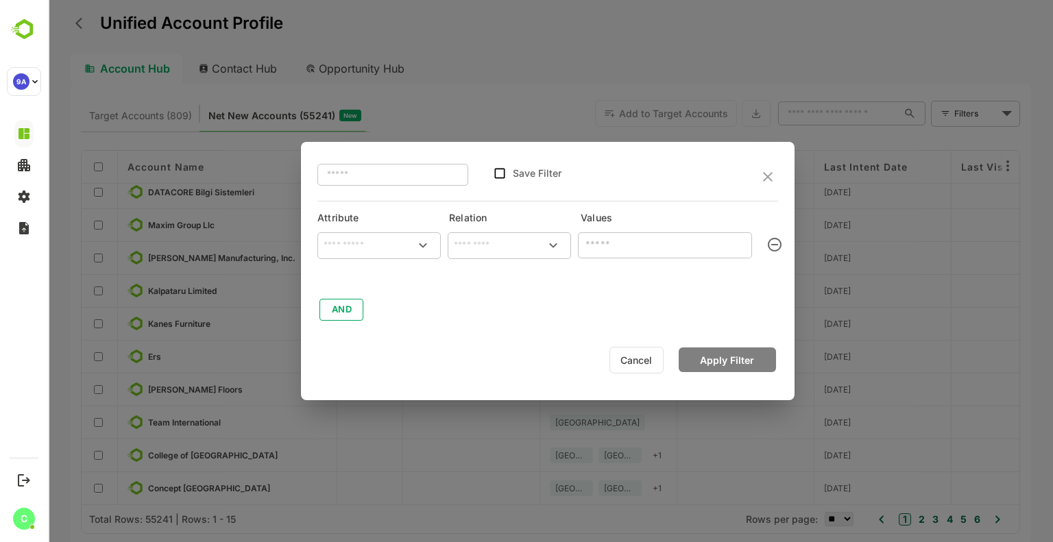
click at [423, 245] on icon "Open" at bounding box center [423, 245] width 16 height 16
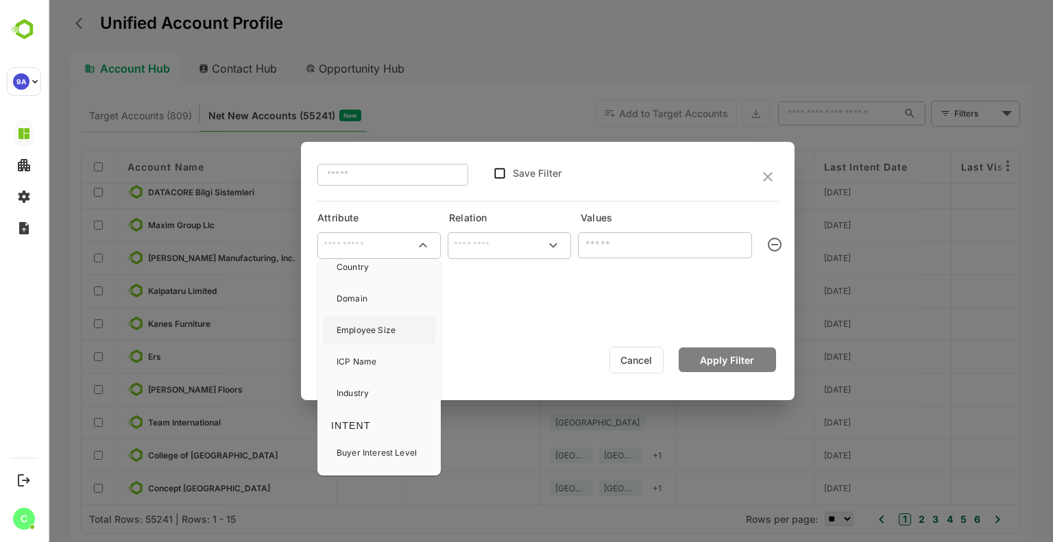
scroll to position [0, 0]
click at [362, 342] on p "Country" at bounding box center [353, 336] width 32 height 12
type input "*******"
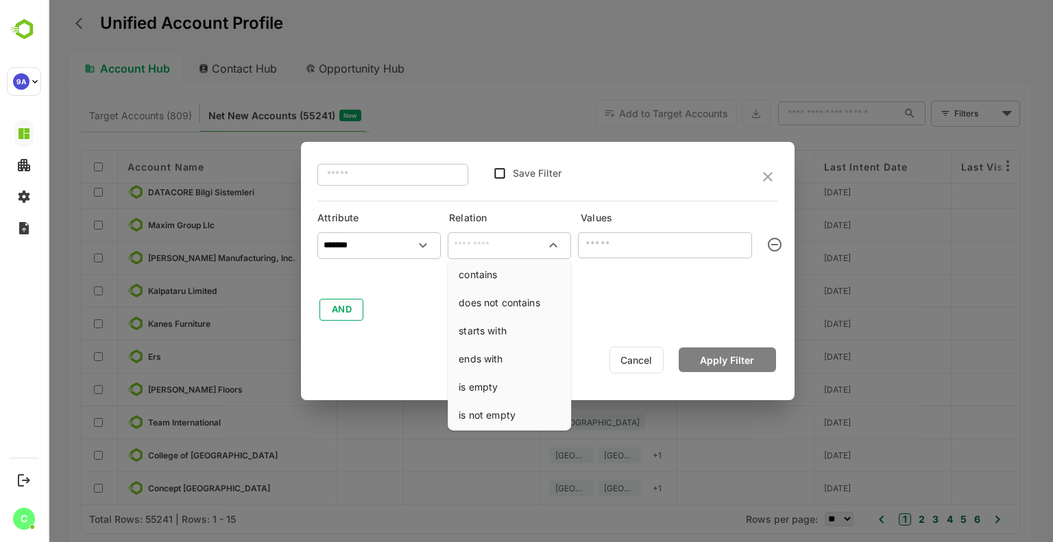
click at [523, 246] on input "text" at bounding box center [510, 245] width 118 height 21
click at [502, 271] on li "contains" at bounding box center [510, 274] width 118 height 25
type input "********"
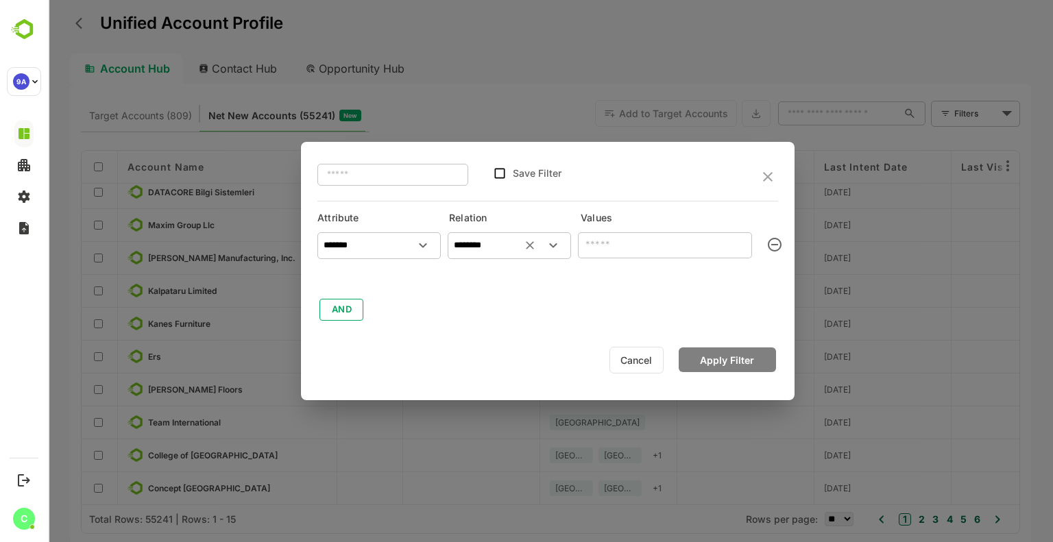
click at [612, 254] on input "text" at bounding box center [665, 245] width 174 height 27
type input "**"
click at [715, 359] on button "Apply Filter" at bounding box center [727, 360] width 97 height 25
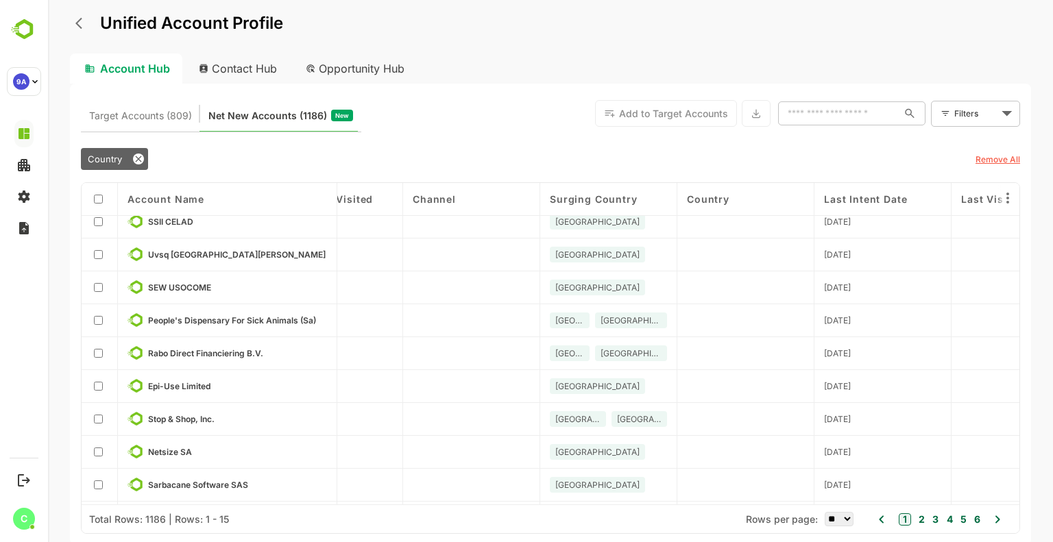
click at [98, 191] on div at bounding box center [100, 199] width 36 height 33
click at [224, 226] on span "Select All 1186" at bounding box center [230, 227] width 55 height 10
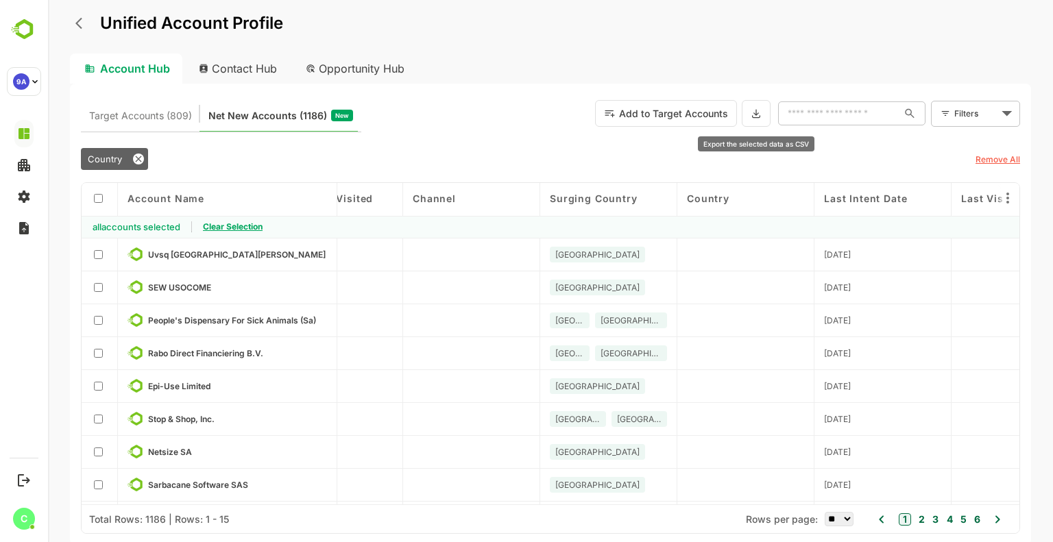
click at [761, 110] on icon at bounding box center [756, 114] width 11 height 12
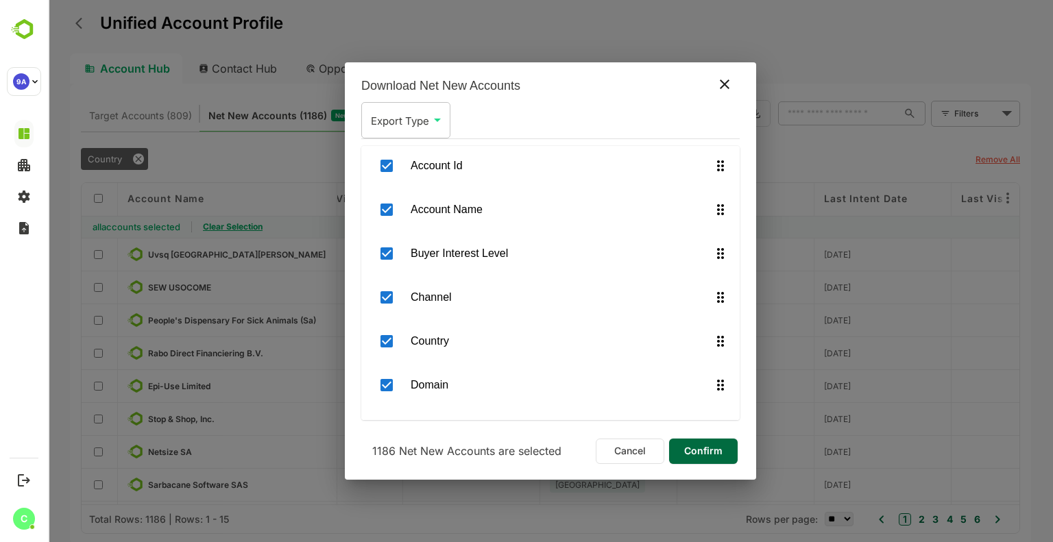
click at [698, 447] on span "Confirm" at bounding box center [703, 451] width 47 height 18
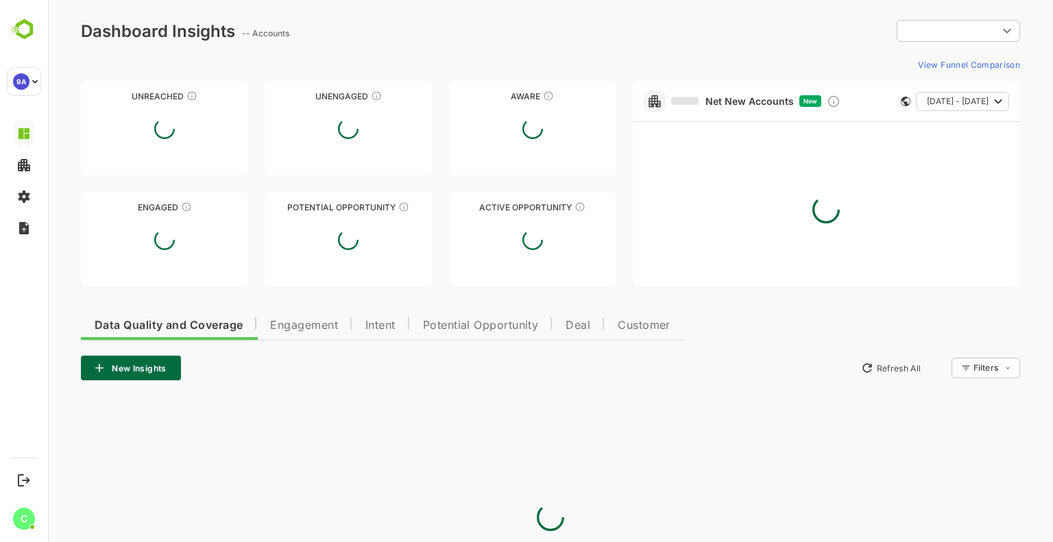
type input "**********"
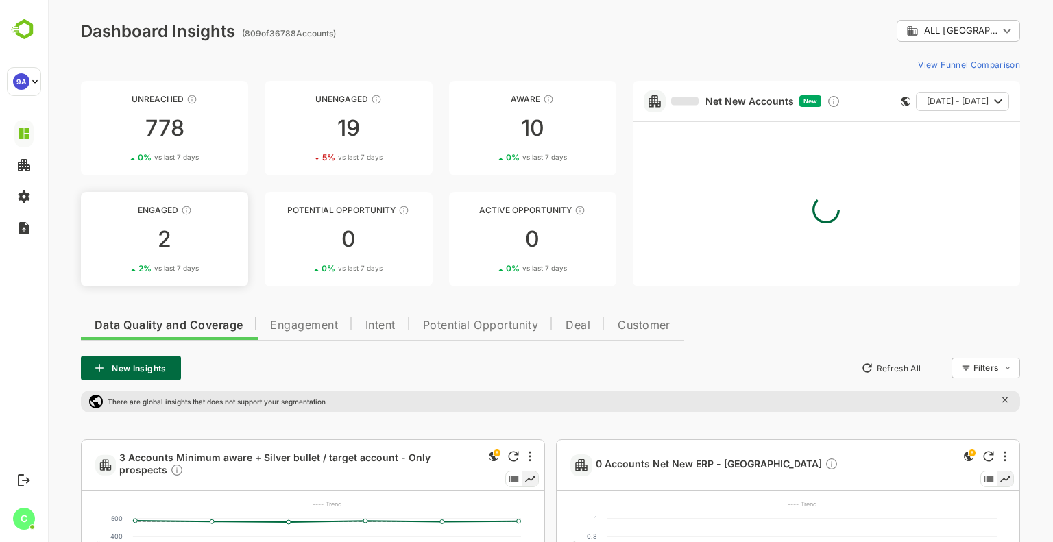
click at [167, 246] on div "2" at bounding box center [164, 239] width 167 height 22
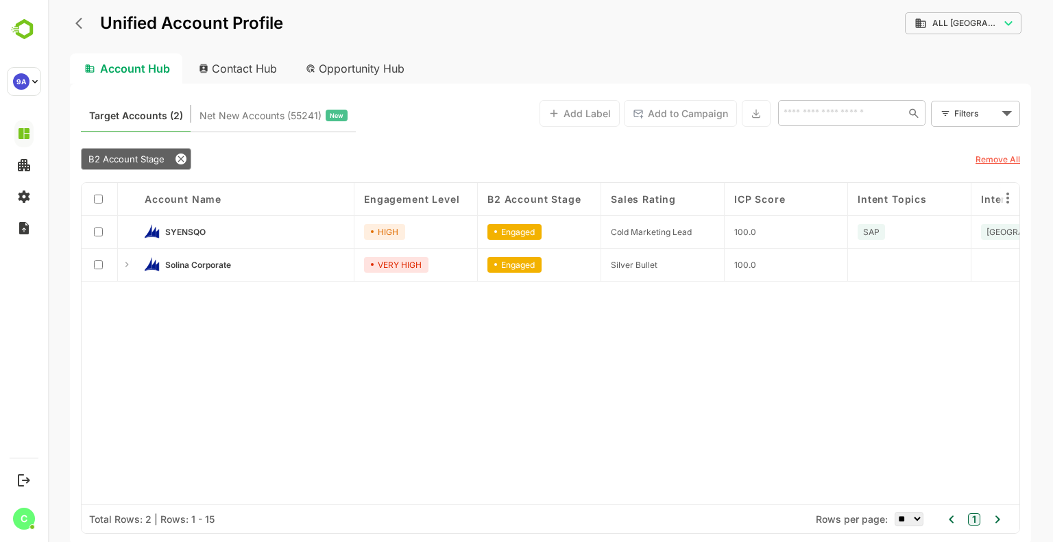
click at [645, 356] on div "Account Name Engagement Level B2 Account Stage Sales Rating ICP Score Intent To…" at bounding box center [551, 344] width 938 height 322
